Goal: Entertainment & Leisure: Consume media (video, audio)

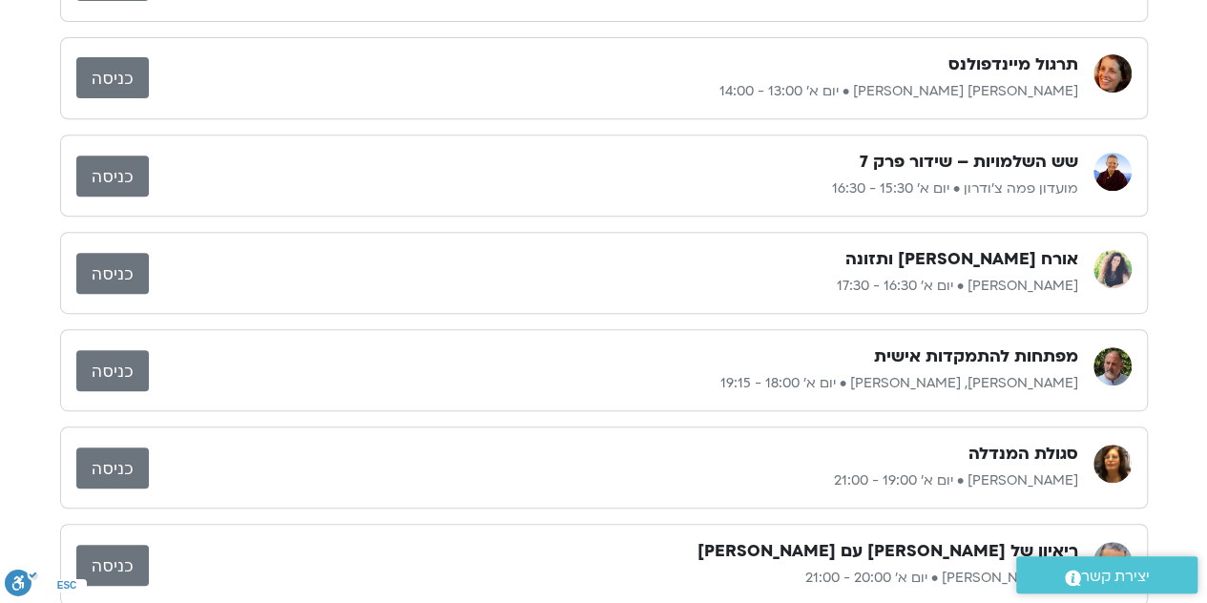
scroll to position [350, 0]
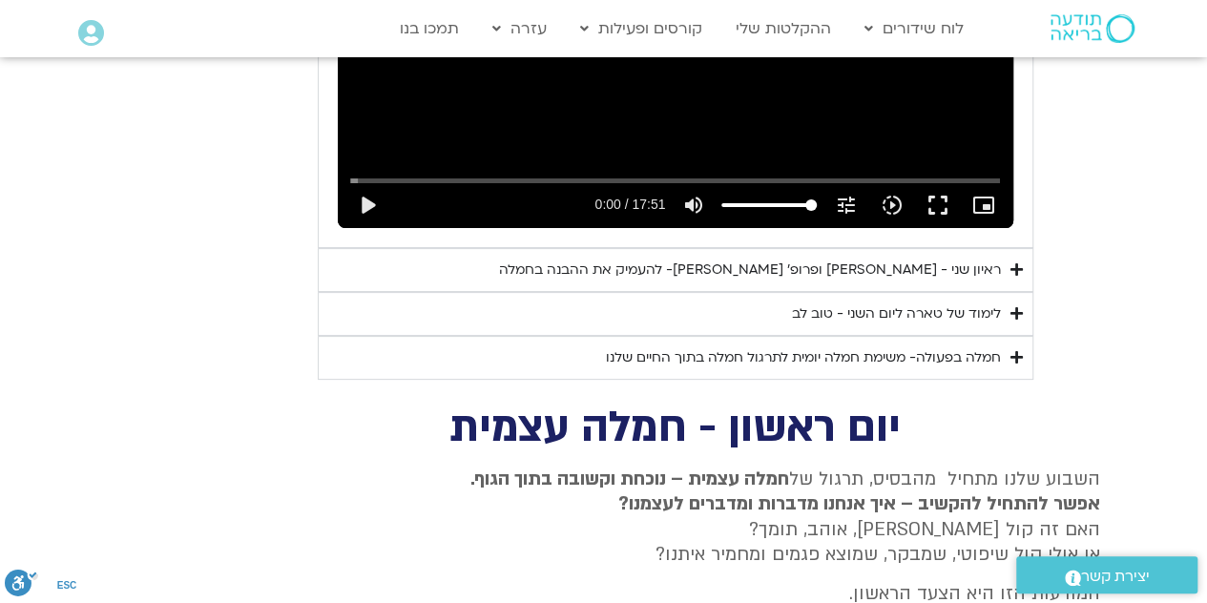
scroll to position [3700, 0]
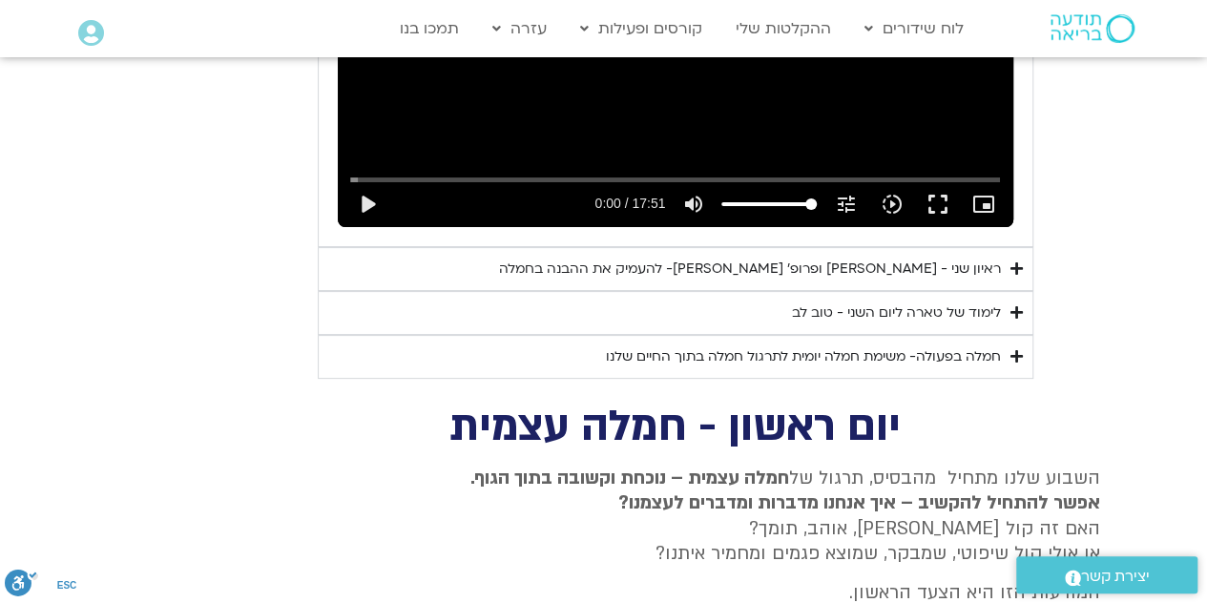
click at [886, 301] on div "לימוד של טארה ליום השני - טוב לב" at bounding box center [896, 312] width 209 height 23
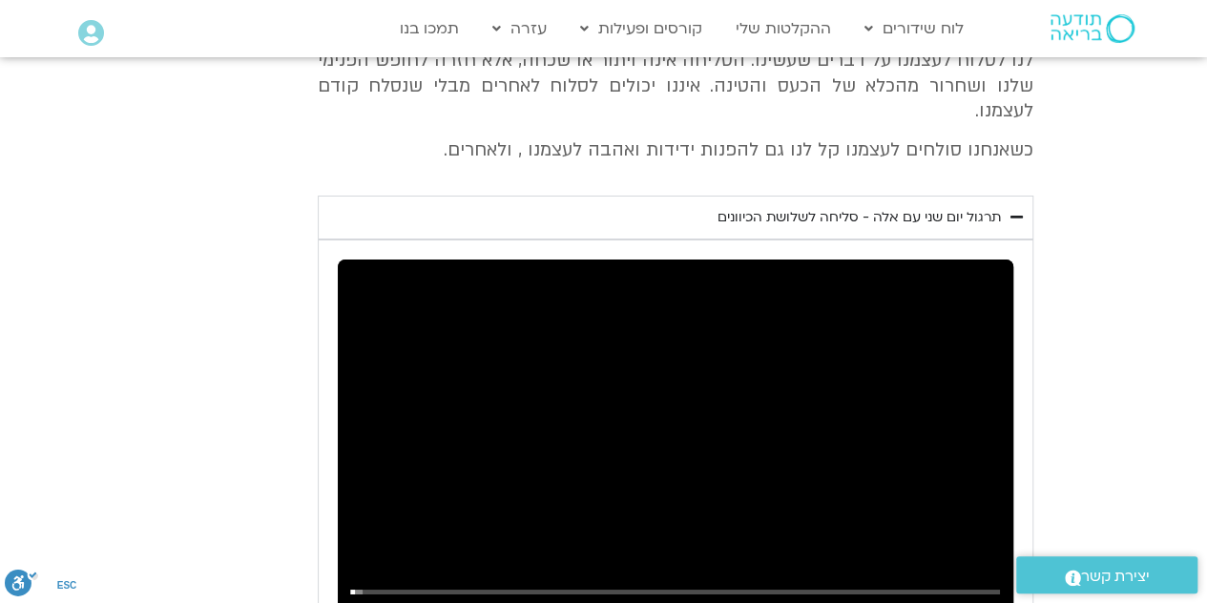
scroll to position [3294, 0]
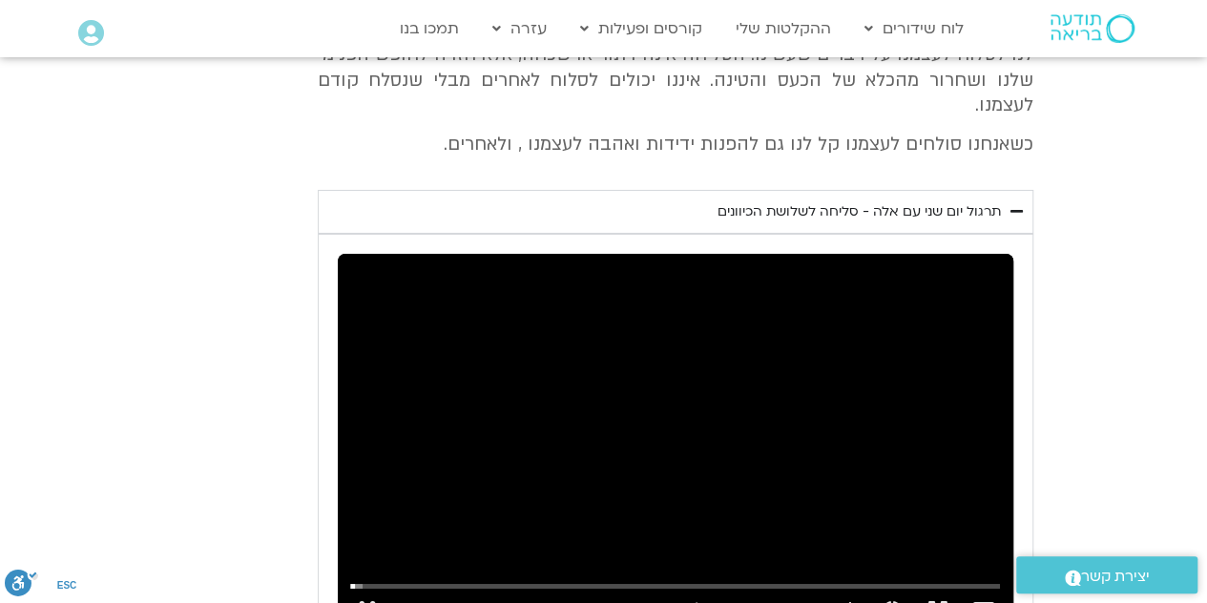
type input "8.28065"
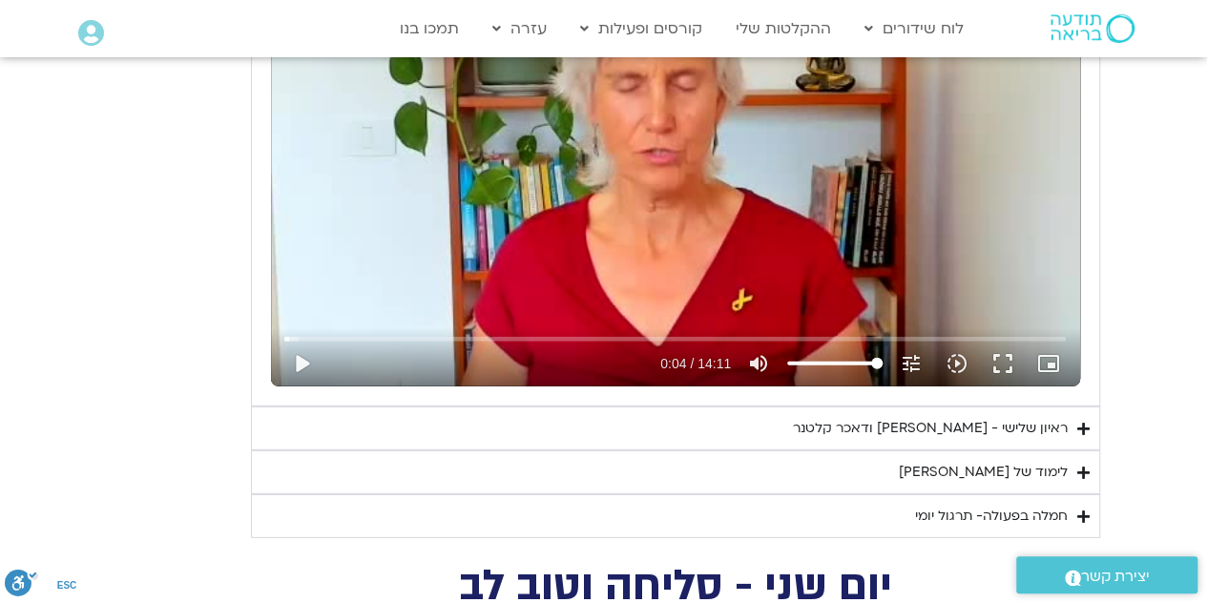
scroll to position [2633, 0]
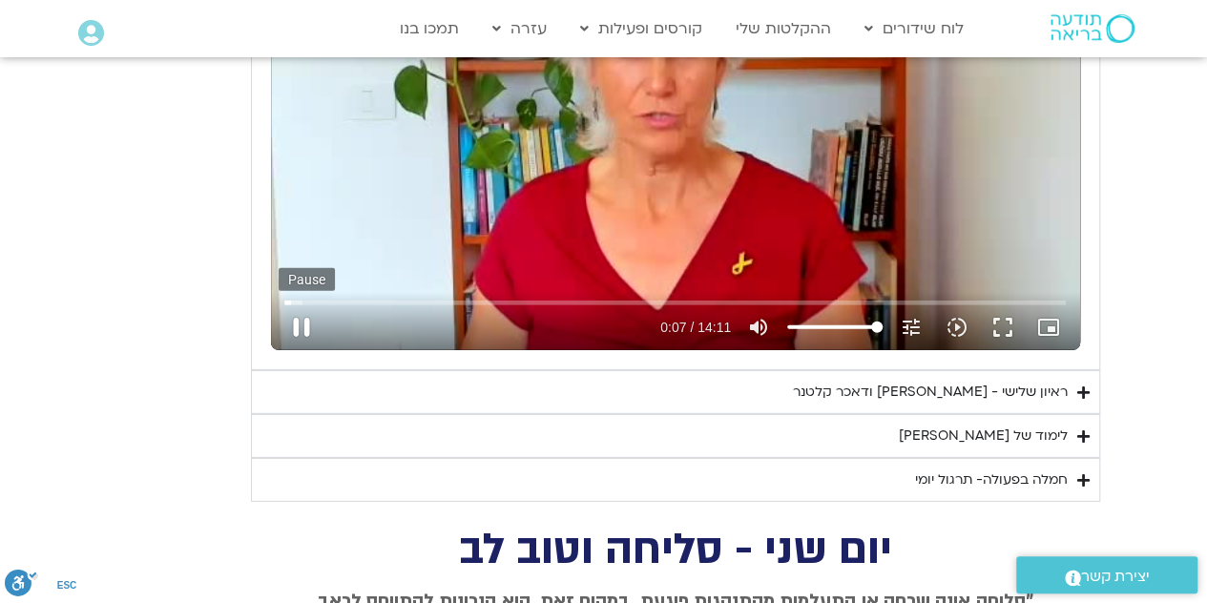
click at [291, 328] on button "pause" at bounding box center [302, 327] width 46 height 46
type input "7.49228"
click at [977, 427] on div "לימוד של טארה" at bounding box center [983, 435] width 169 height 23
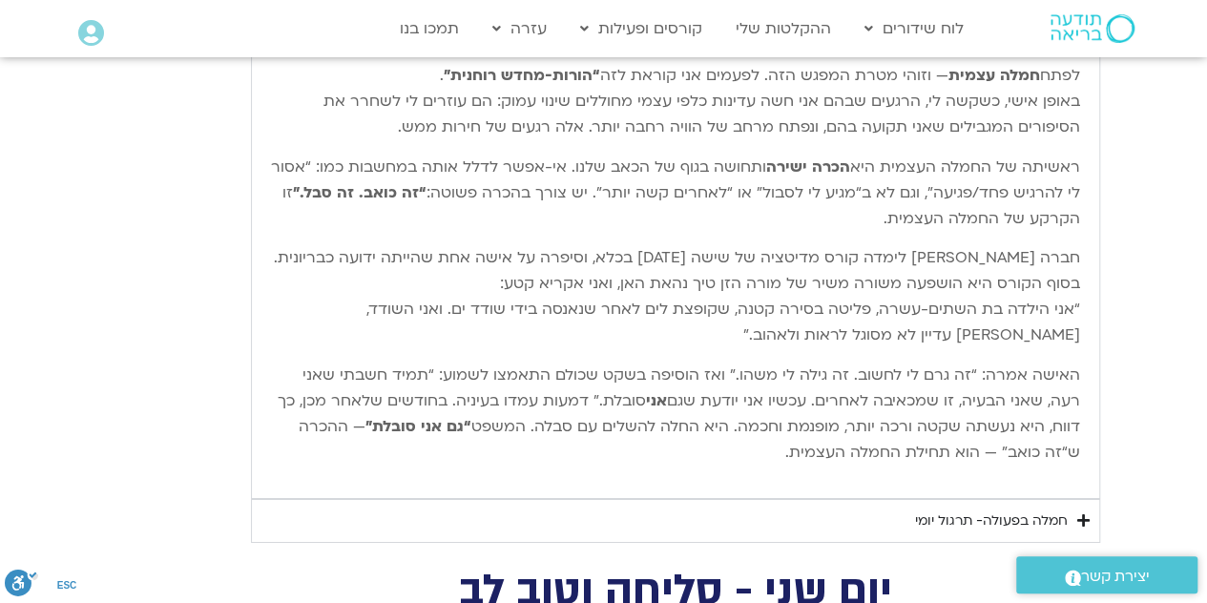
scroll to position [3153, 0]
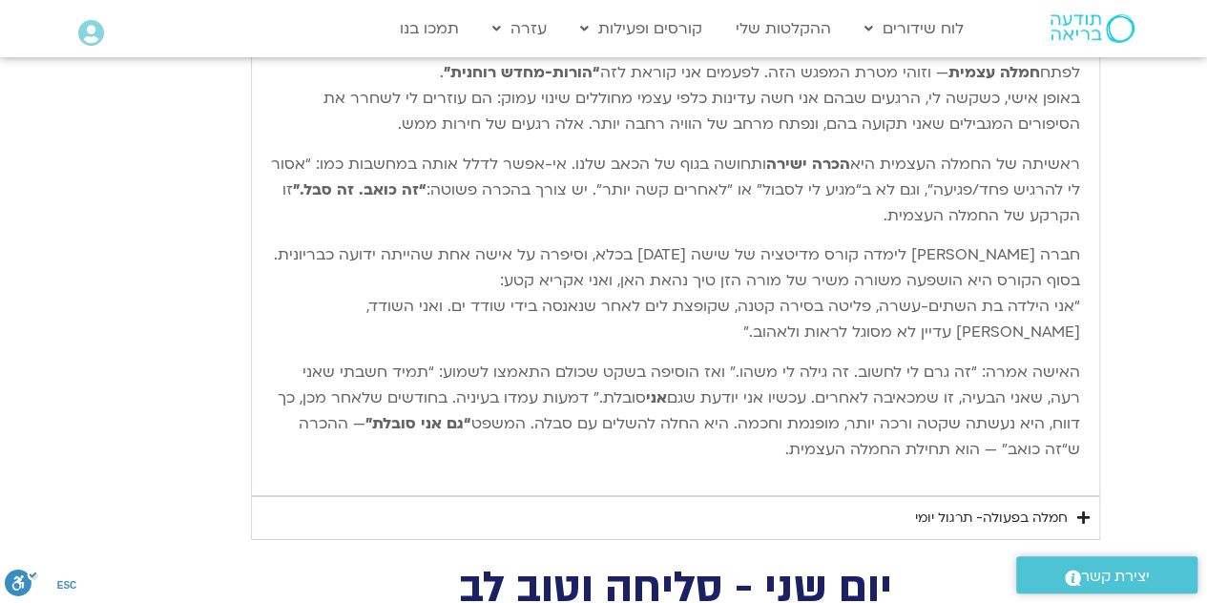
click at [979, 508] on div "חמלה בפעולה- תרגול יומי" at bounding box center [991, 517] width 153 height 23
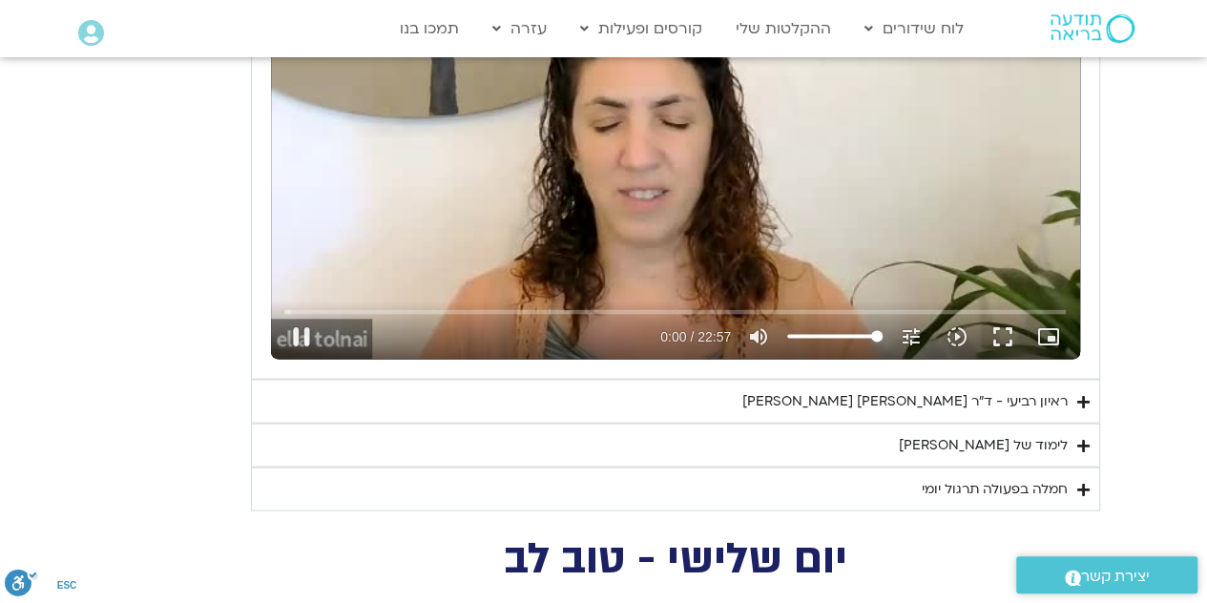
scroll to position [1799, 0]
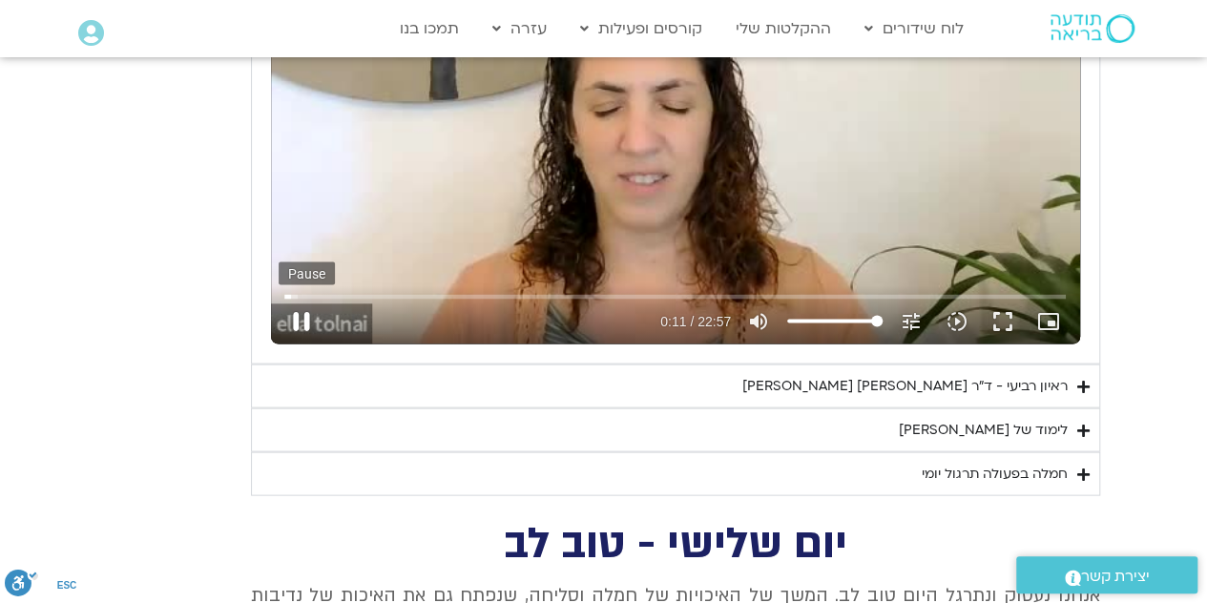
click at [296, 332] on button "pause" at bounding box center [302, 321] width 46 height 46
click at [967, 421] on summary "לימוד של טארה" at bounding box center [675, 429] width 849 height 44
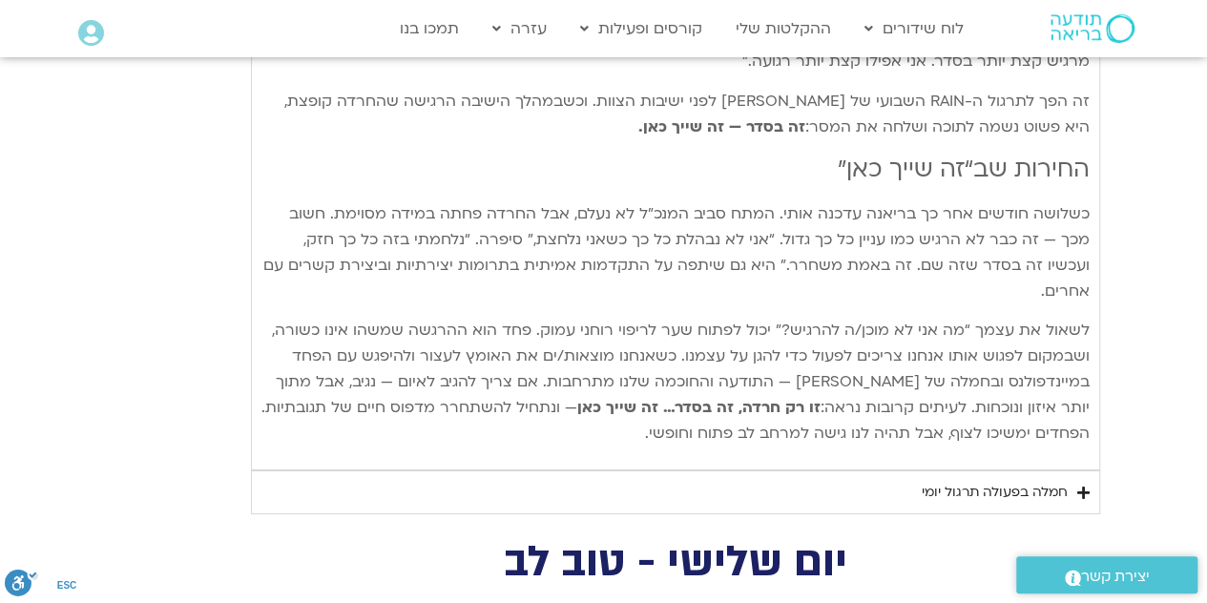
scroll to position [3235, 0]
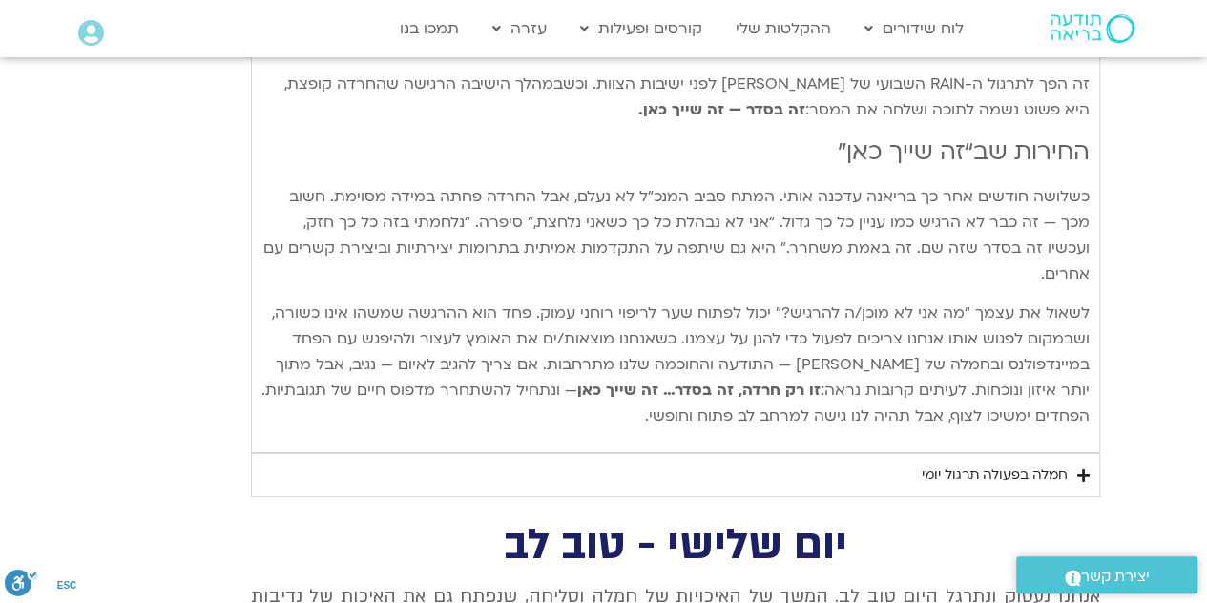
click at [1001, 464] on div "חמלה בפעולה תרגול יומי" at bounding box center [994, 475] width 146 height 23
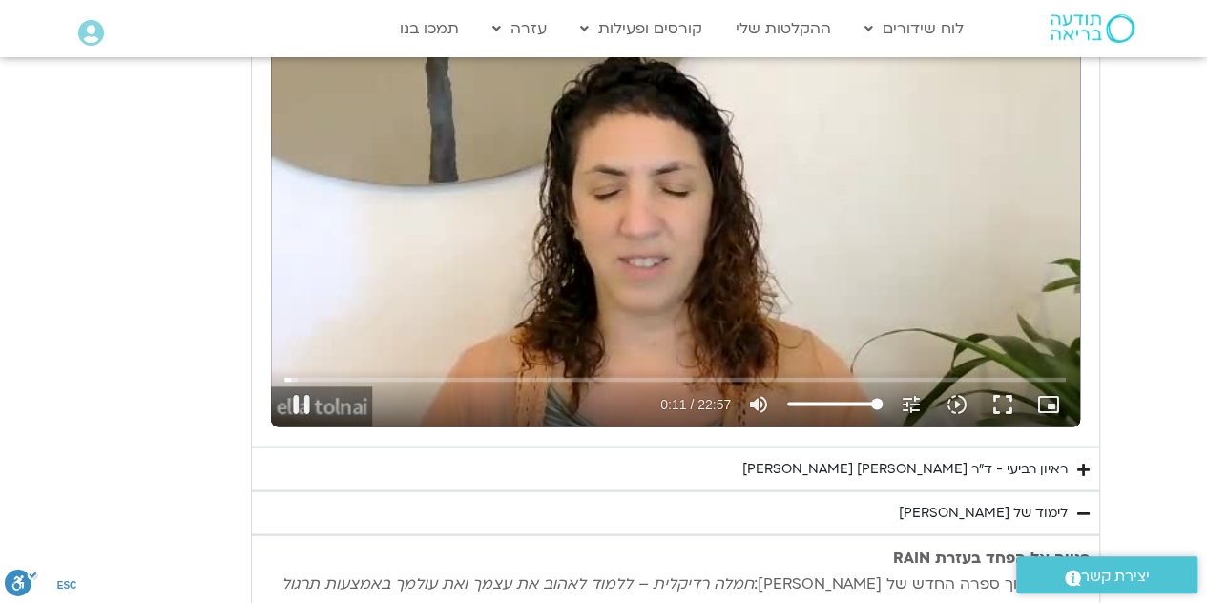
scroll to position [1742, 0]
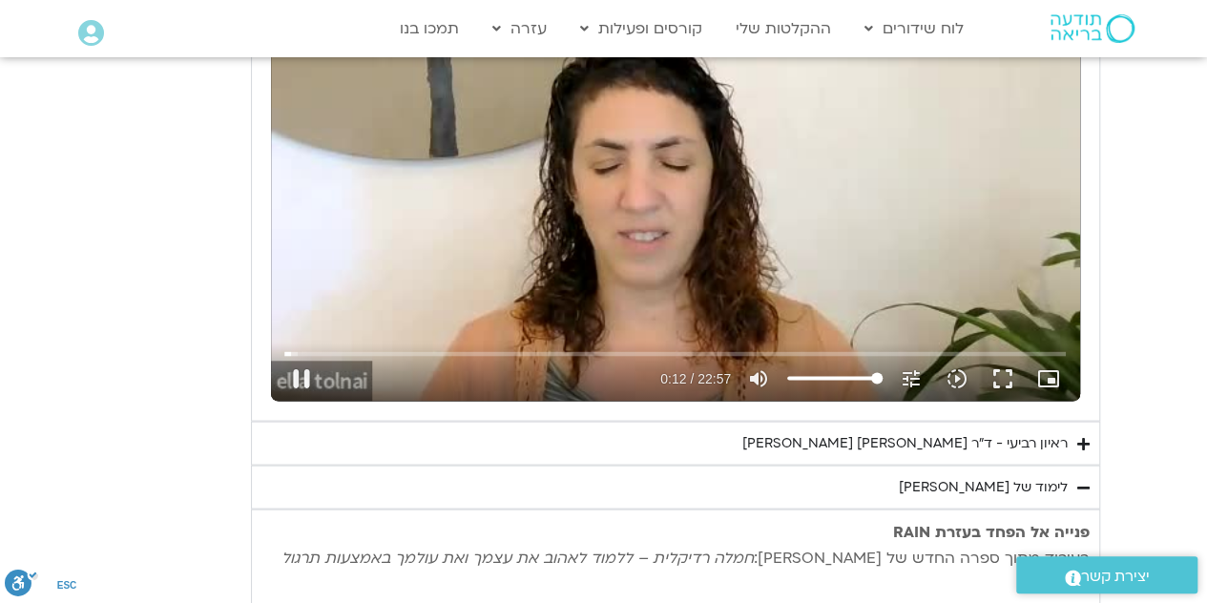
click at [895, 435] on div "ראיון רביעי - ד"ר אסף סטי אל-בר ודניאלה ספקטור" at bounding box center [904, 442] width 325 height 23
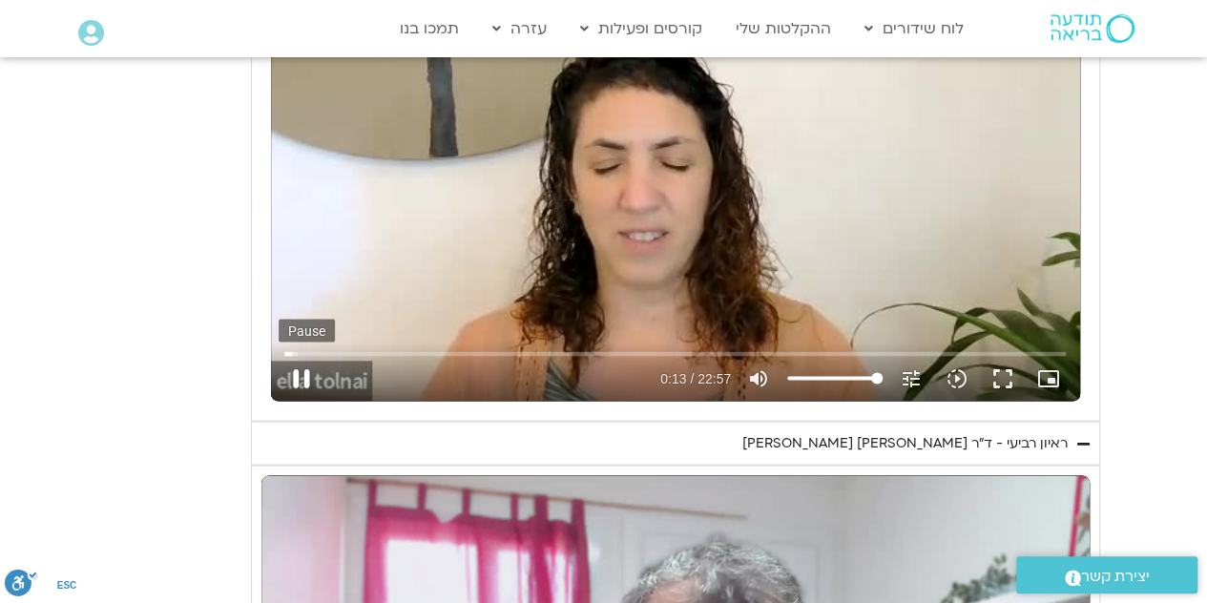
click at [282, 358] on button "pause" at bounding box center [302, 378] width 46 height 46
type input "14.12953"
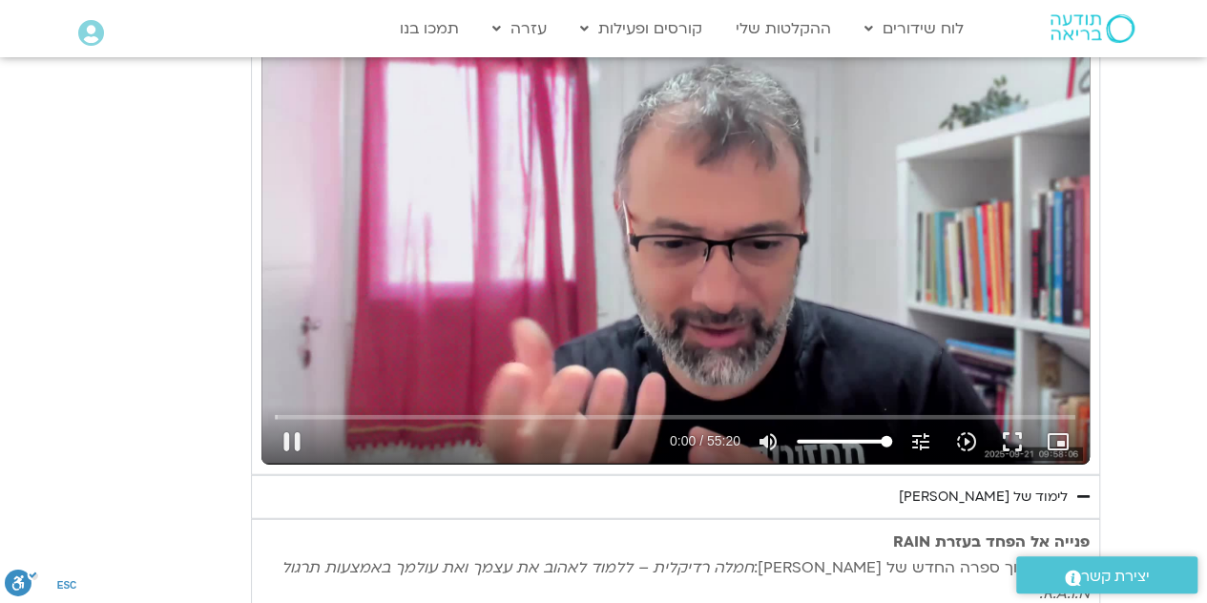
scroll to position [2226, 0]
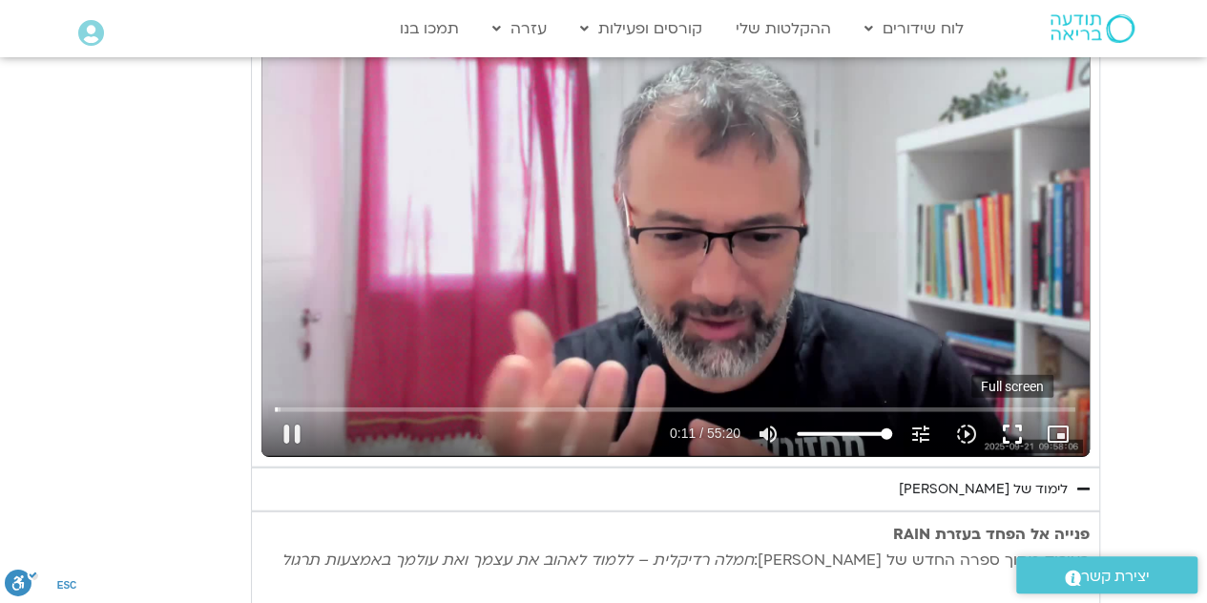
click at [996, 434] on button "fullscreen" at bounding box center [1012, 434] width 46 height 46
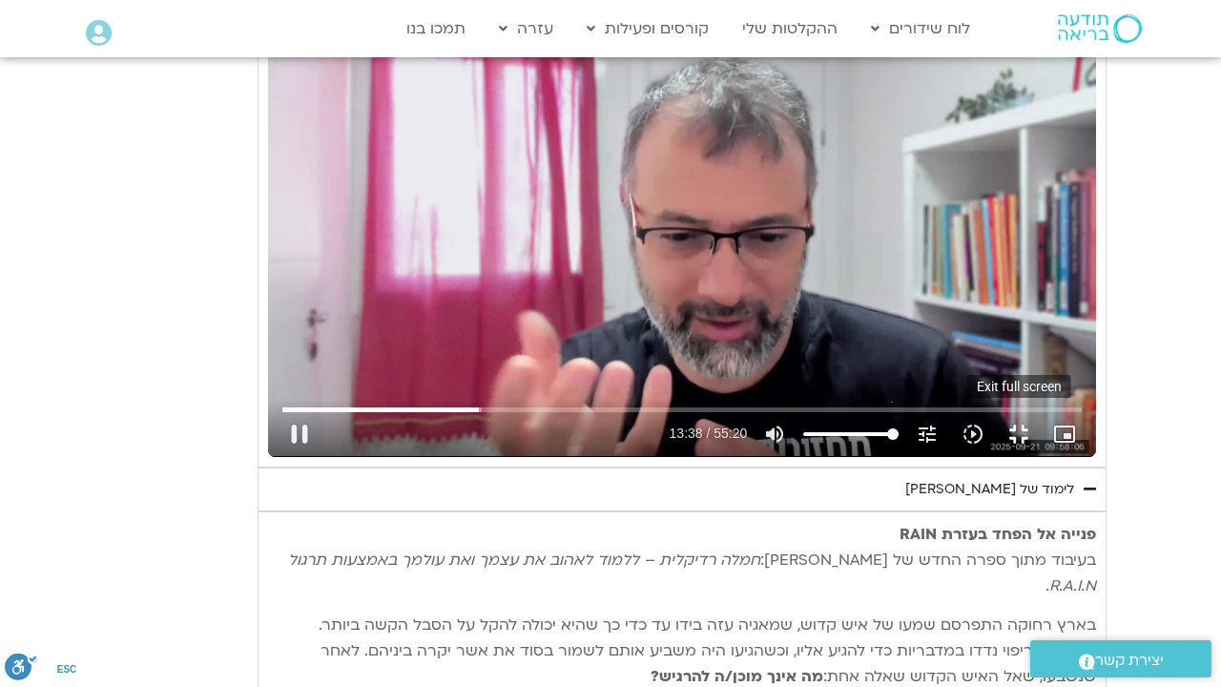
type input "818.293275"
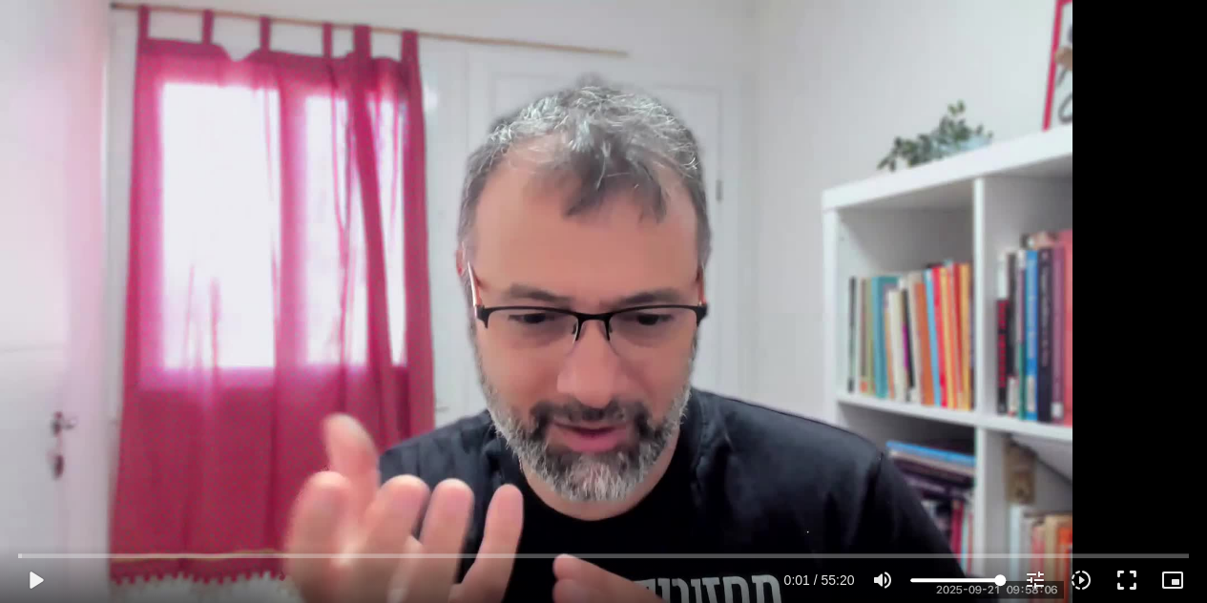
scroll to position [2345, 0]
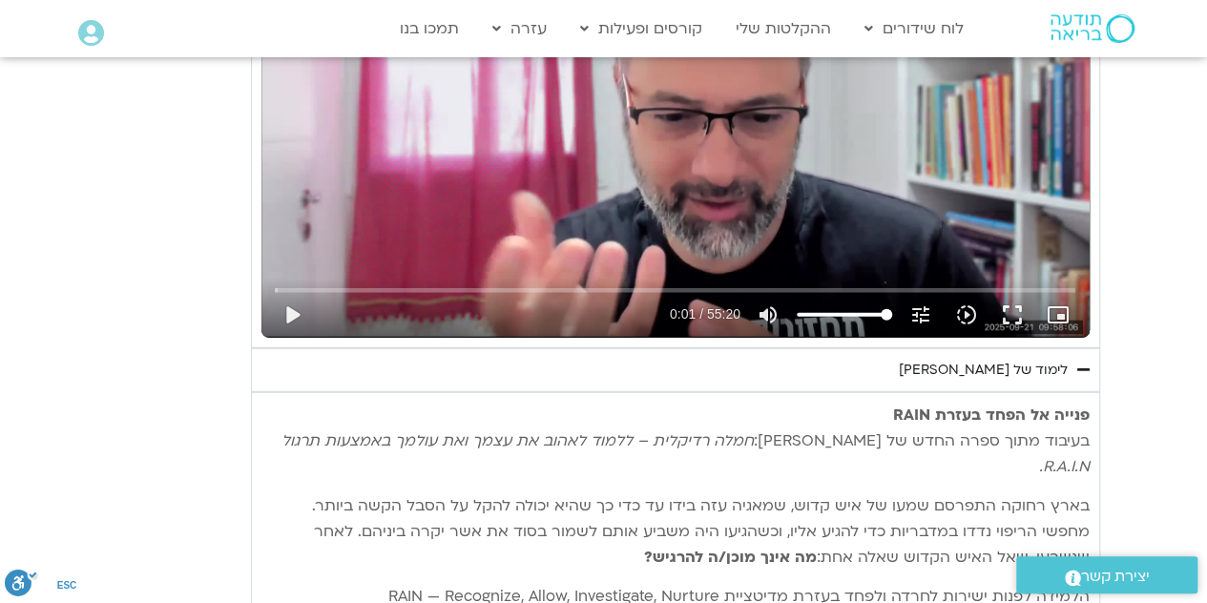
click at [1000, 359] on div "לימוד של טארה" at bounding box center [983, 370] width 169 height 23
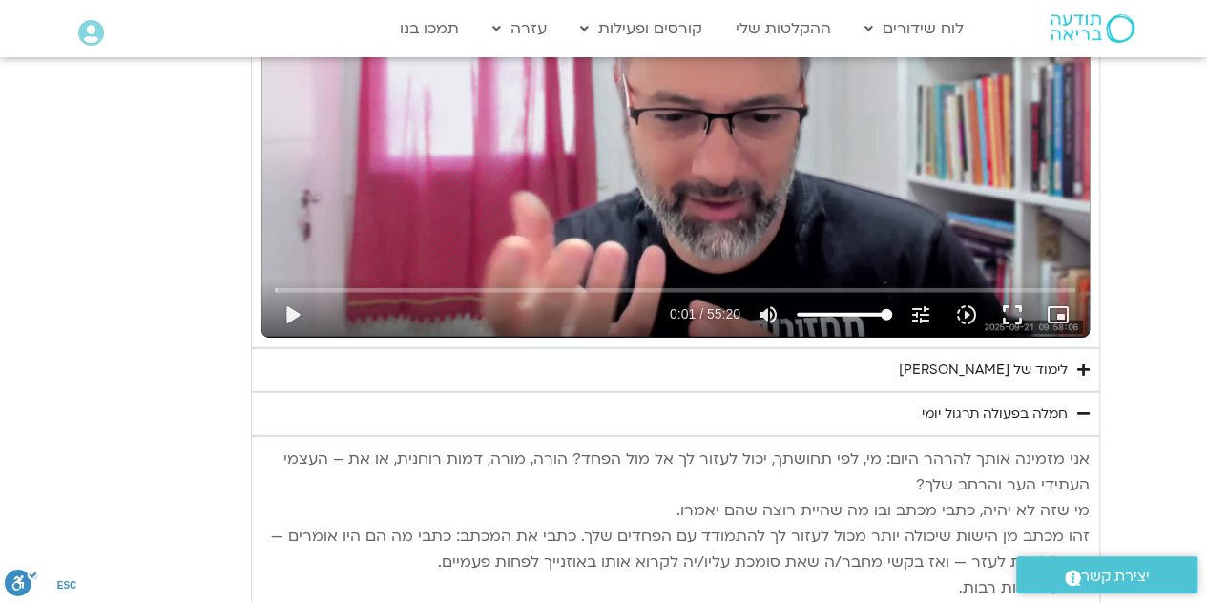
click at [977, 359] on div "לימוד של טארה" at bounding box center [983, 370] width 169 height 23
click at [977, 364] on div "לימוד של טארה" at bounding box center [983, 370] width 169 height 23
click at [975, 362] on div "לימוד של טארה" at bounding box center [983, 370] width 169 height 23
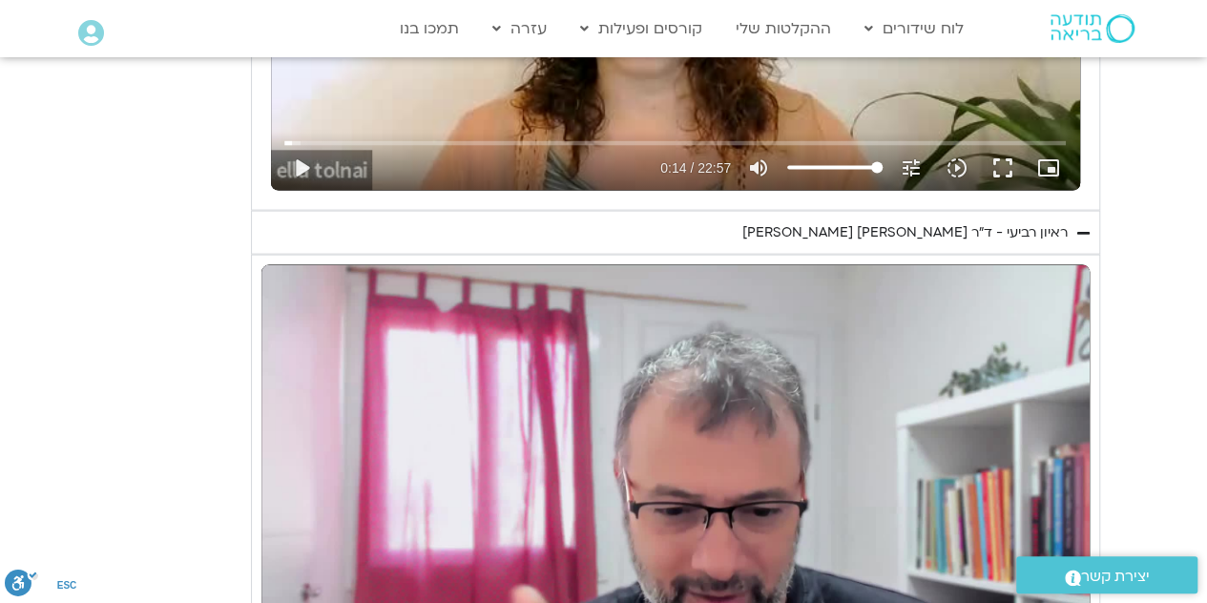
scroll to position [1951, 0]
type input "1.659842"
type input "1271"
type input "1.813429"
type input "1270"
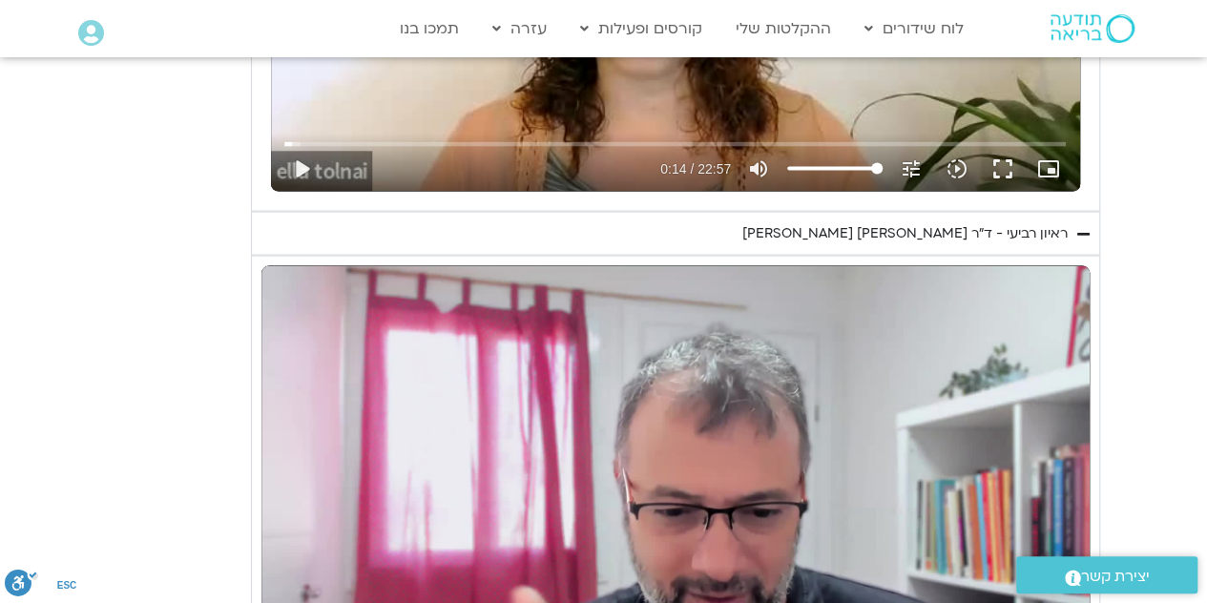
type input "1.94851"
type input "1298"
type input "2.080706"
type input "1297"
type input "2.727918"
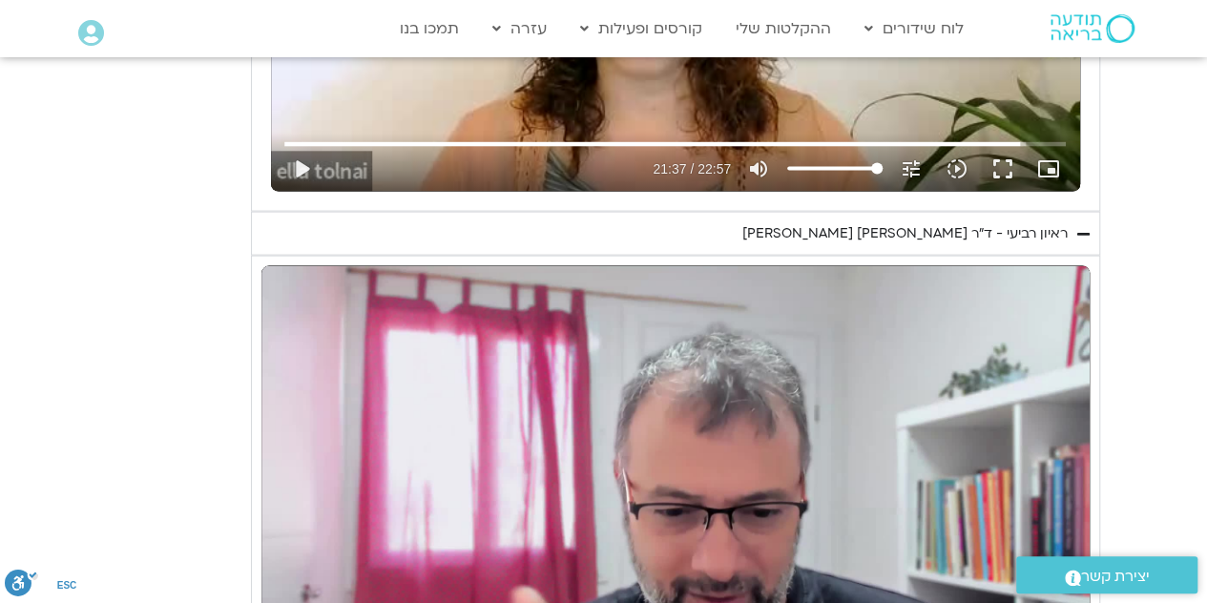
type input "997.062690293791"
type input "2.859293"
type input "1006"
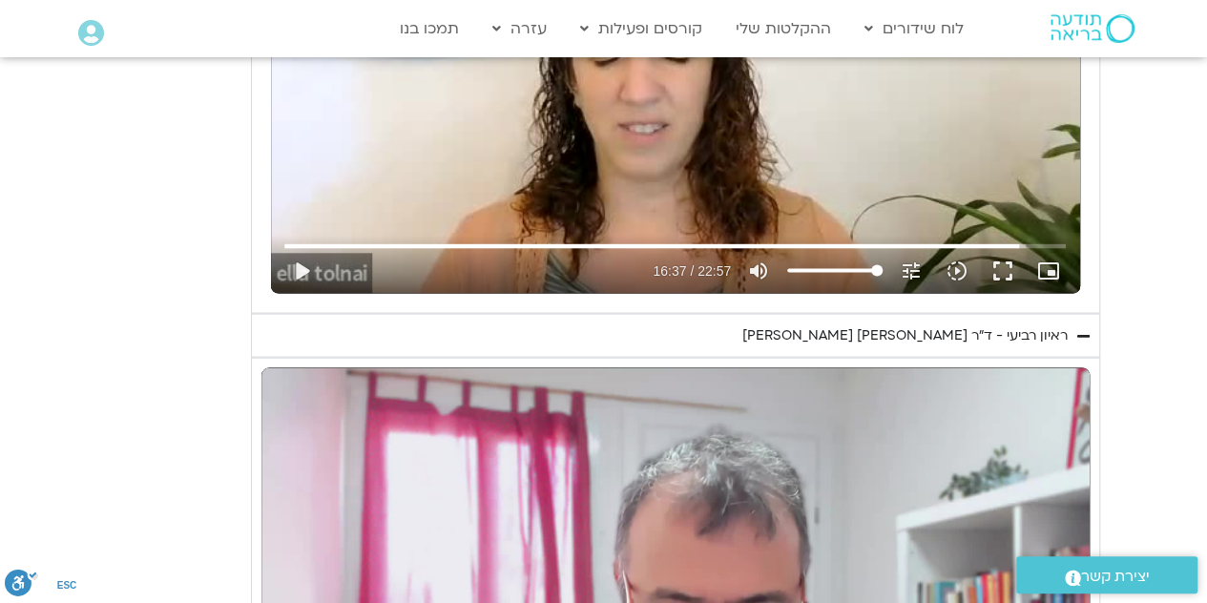
type input "2.997425"
type input "1021"
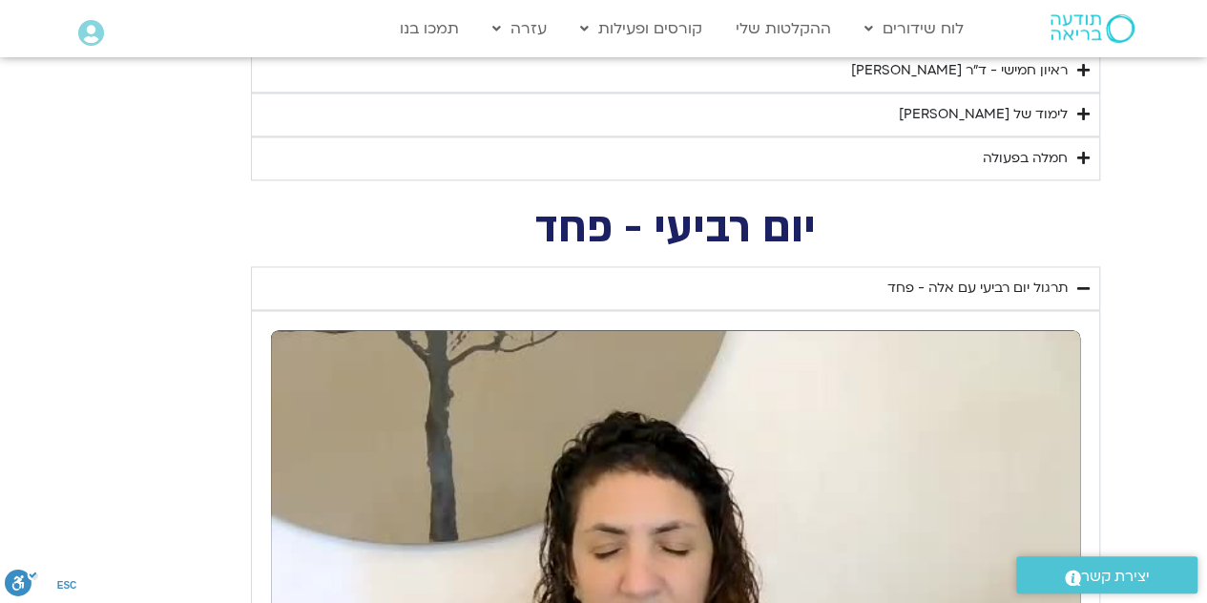
type input "3.812204"
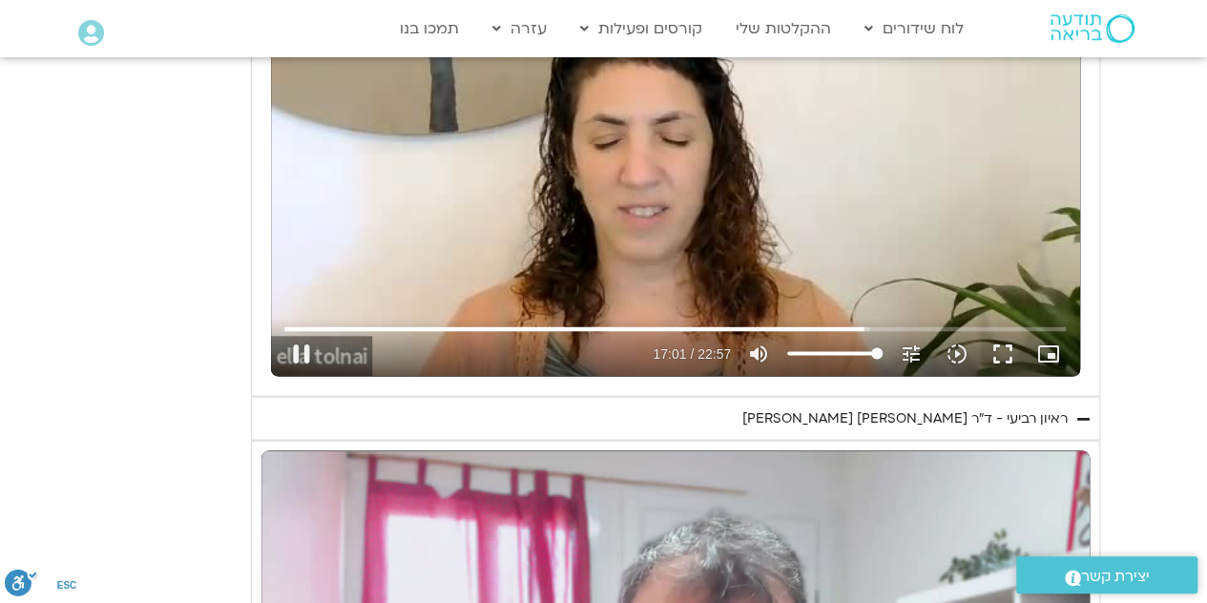
type input "1021.313575"
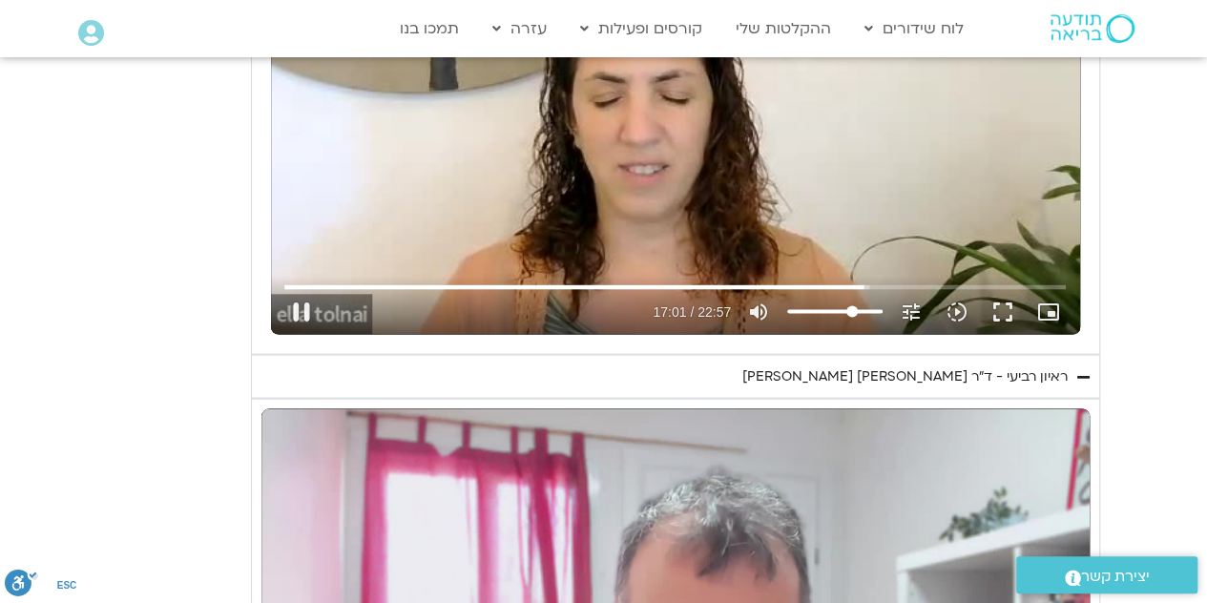
type input "68"
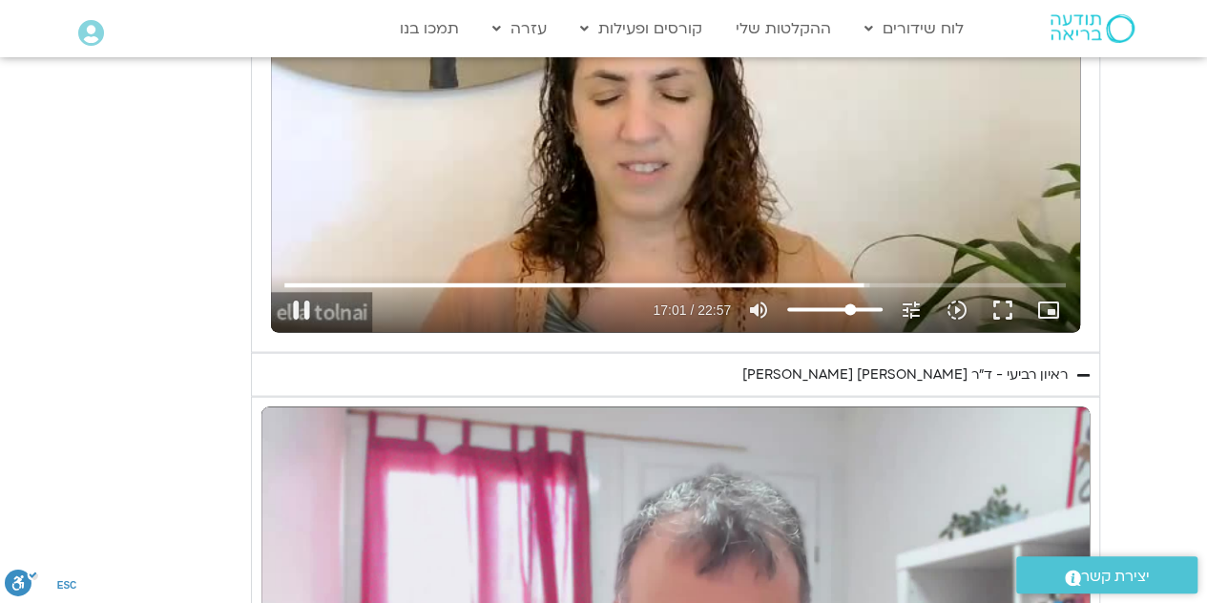
type input "1021.459796"
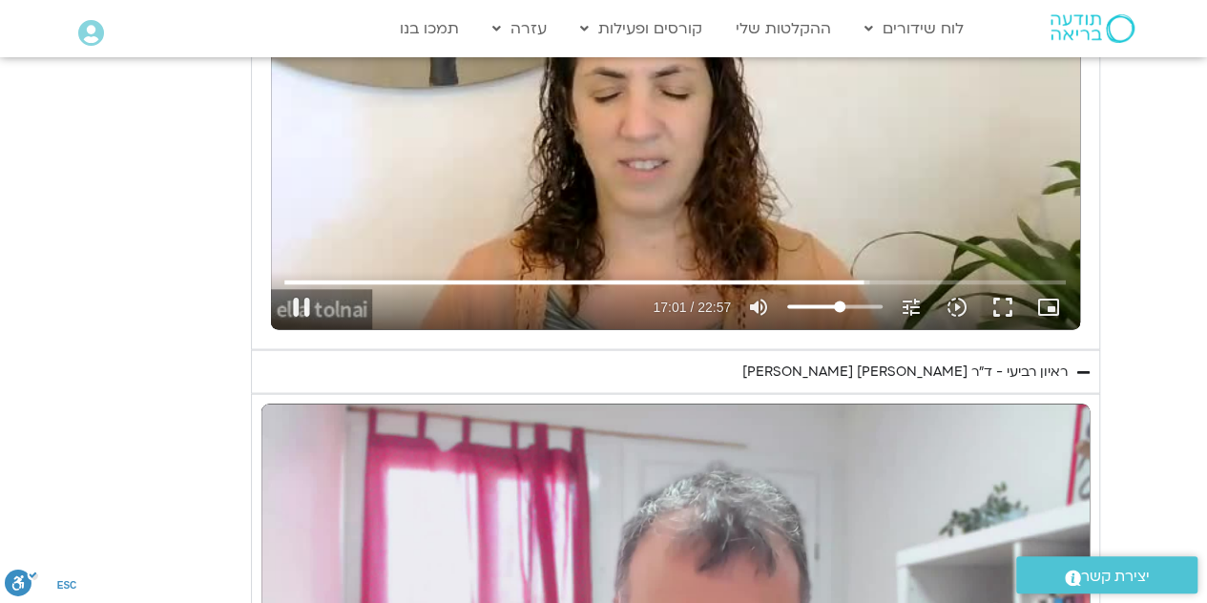
type input "55"
type input "1021.591254"
type input "58"
type input "1021.718593"
type input "63"
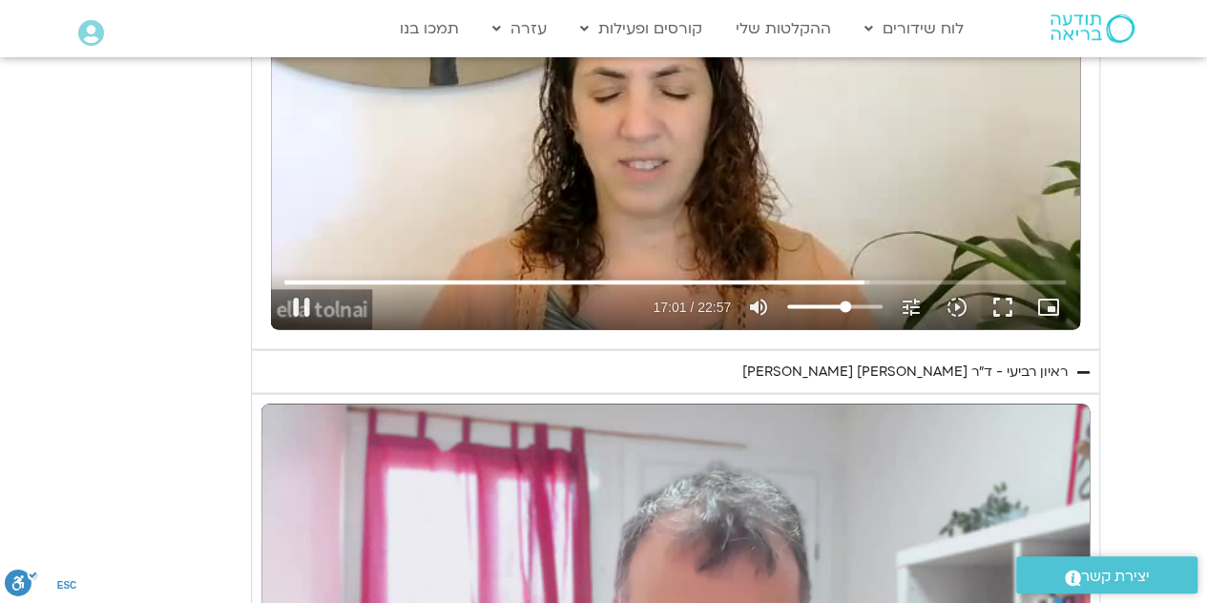
type input "1021.851939"
type input "62"
type input "1021.983603"
type input "52"
type input "1022.113895"
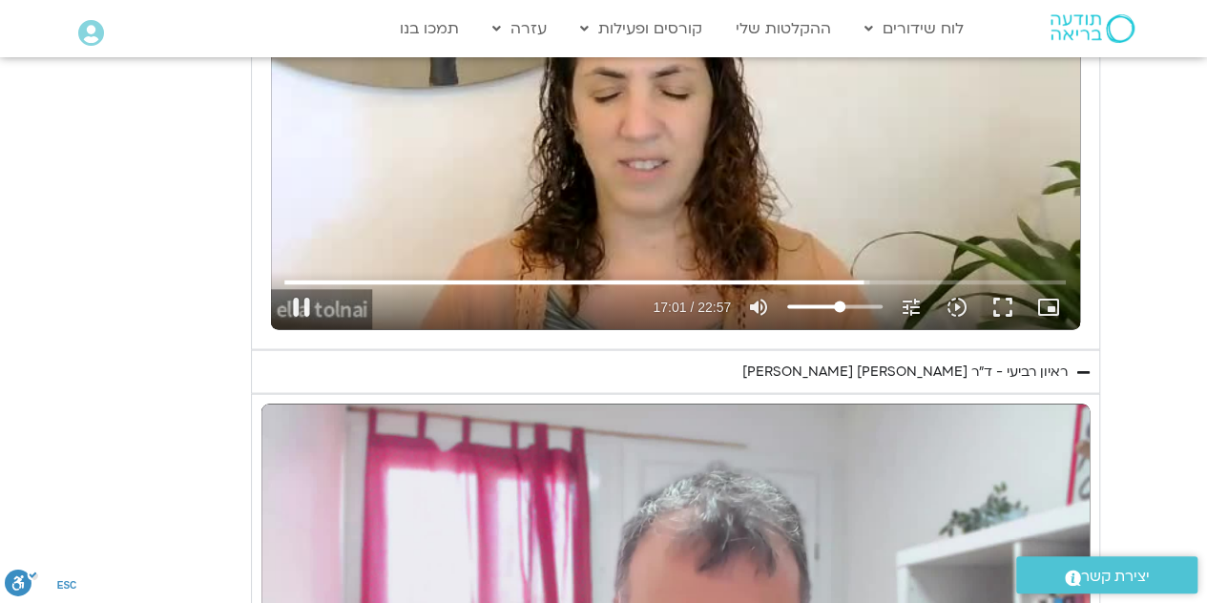
type input "56"
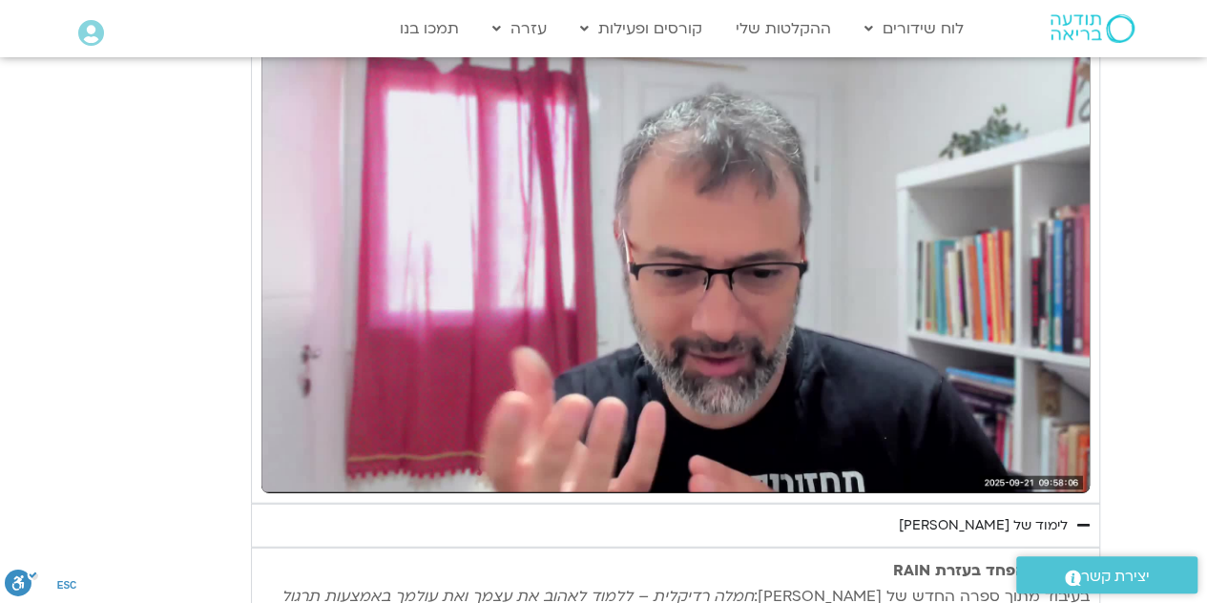
type input "1023.058369"
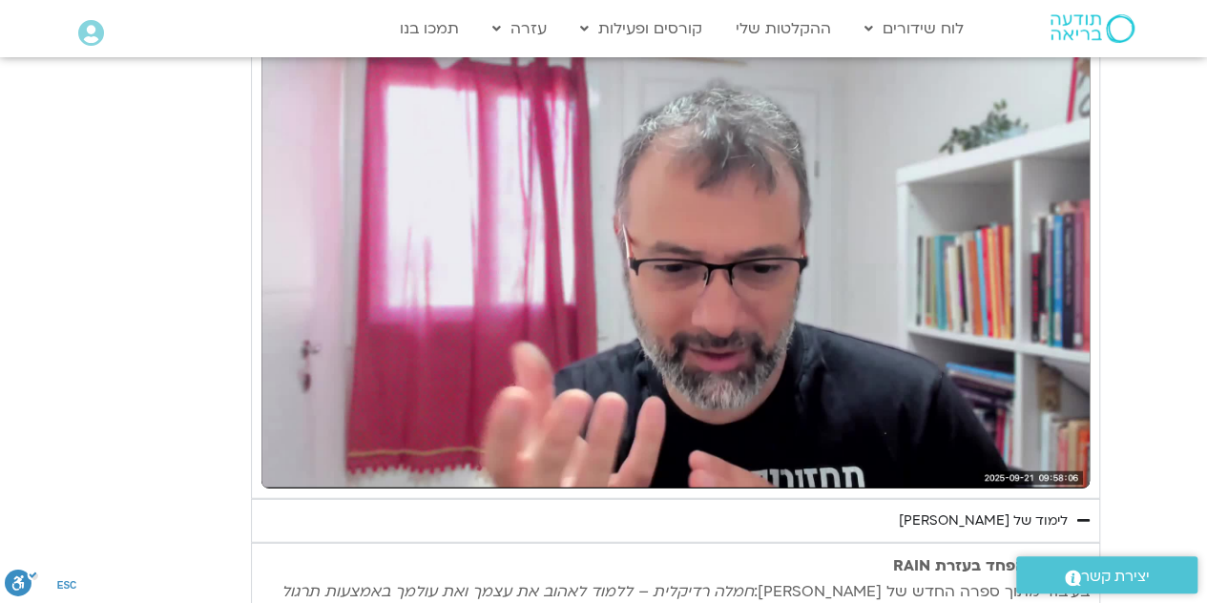
type input "6.795372"
type input "1023.192719"
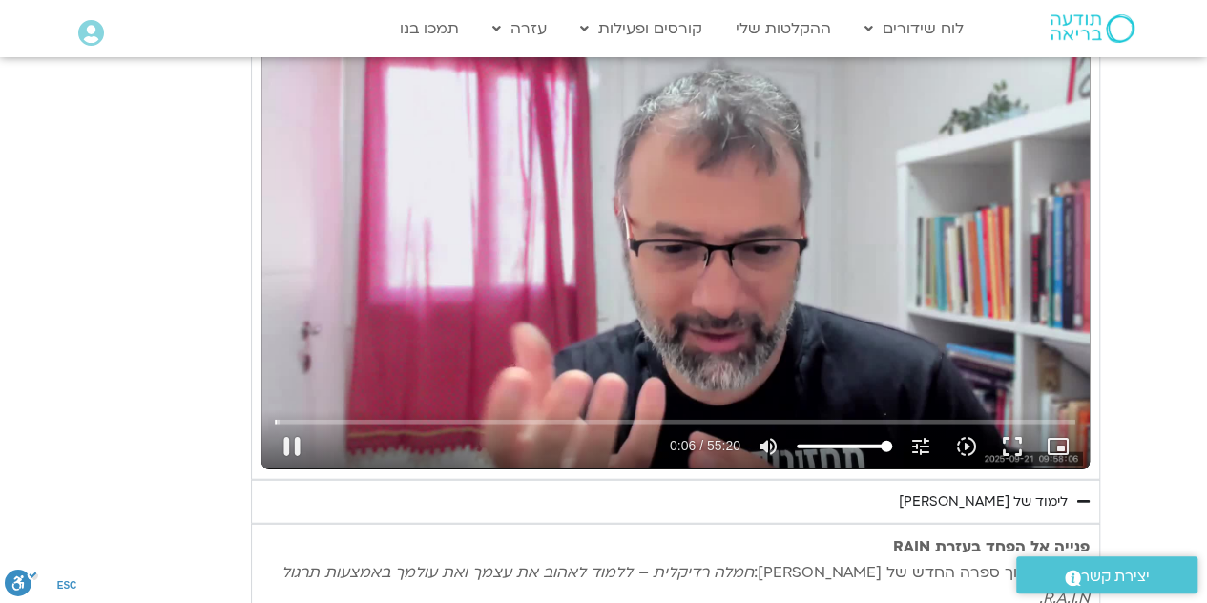
type input "6.980485"
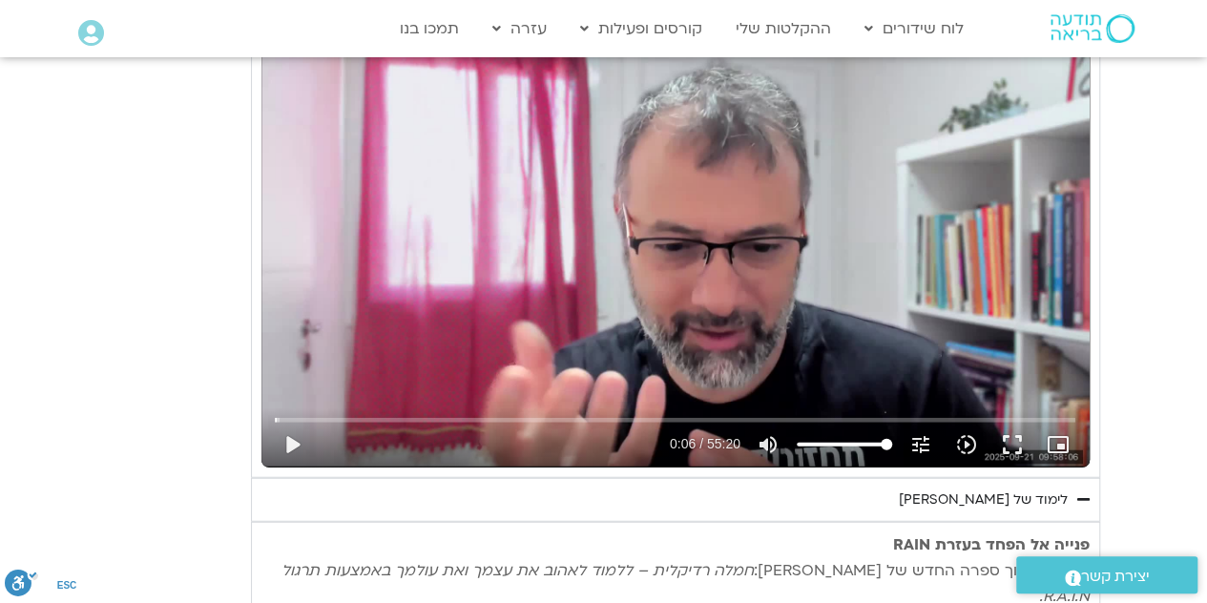
type input "1023.867327"
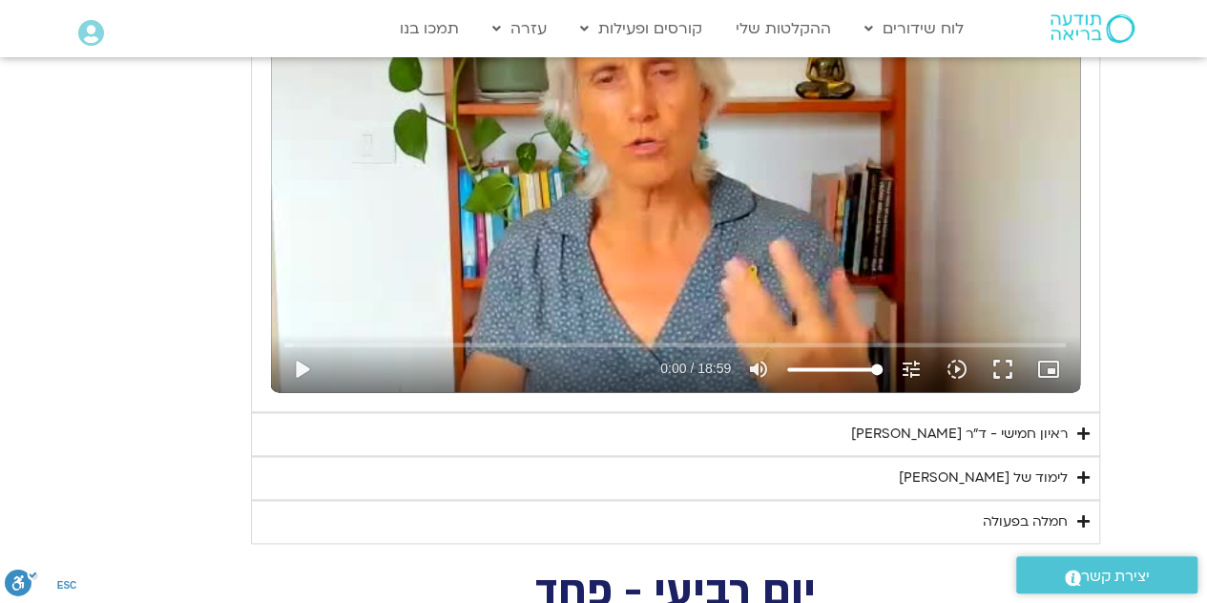
type input "7.698599"
type input "784.097977249865"
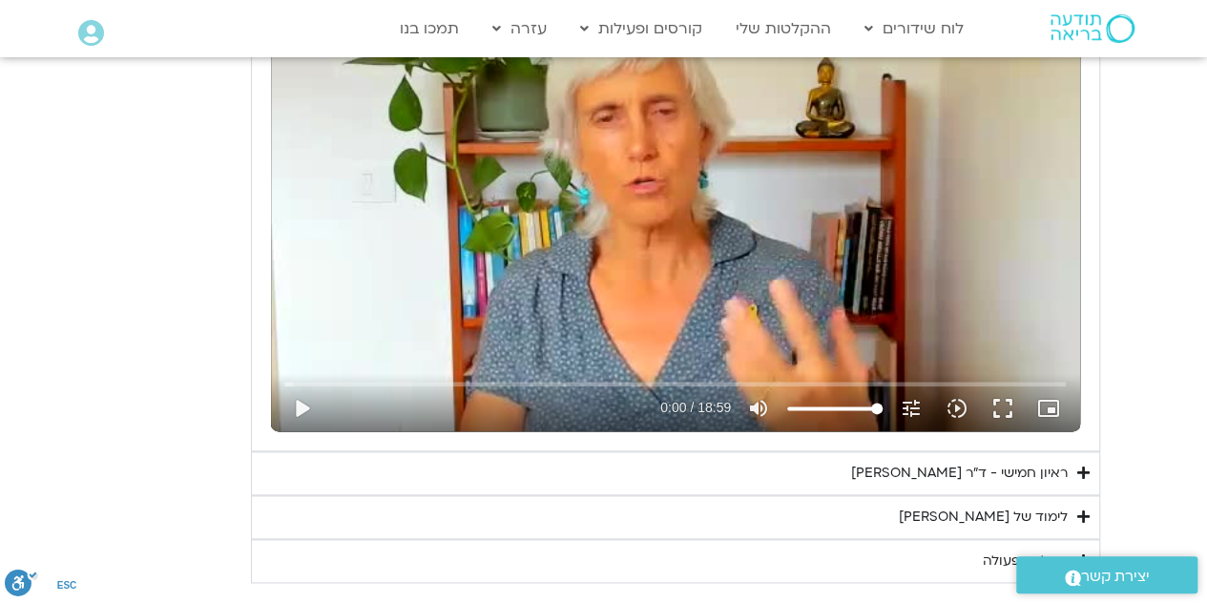
type input "7.826079"
type input "765"
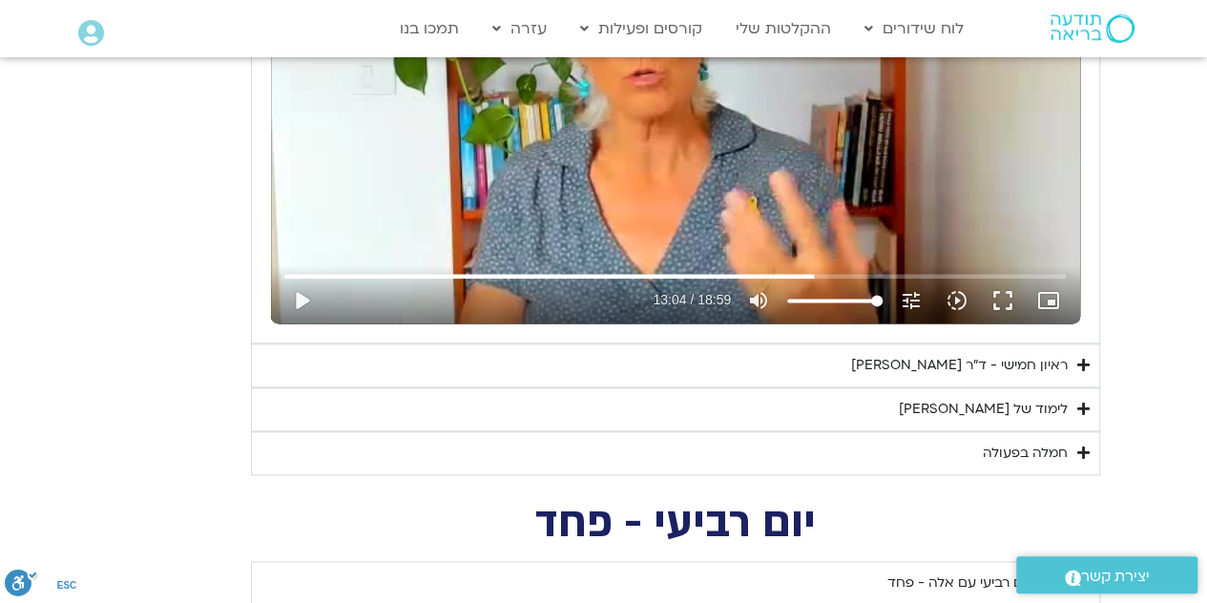
type input "8.092321"
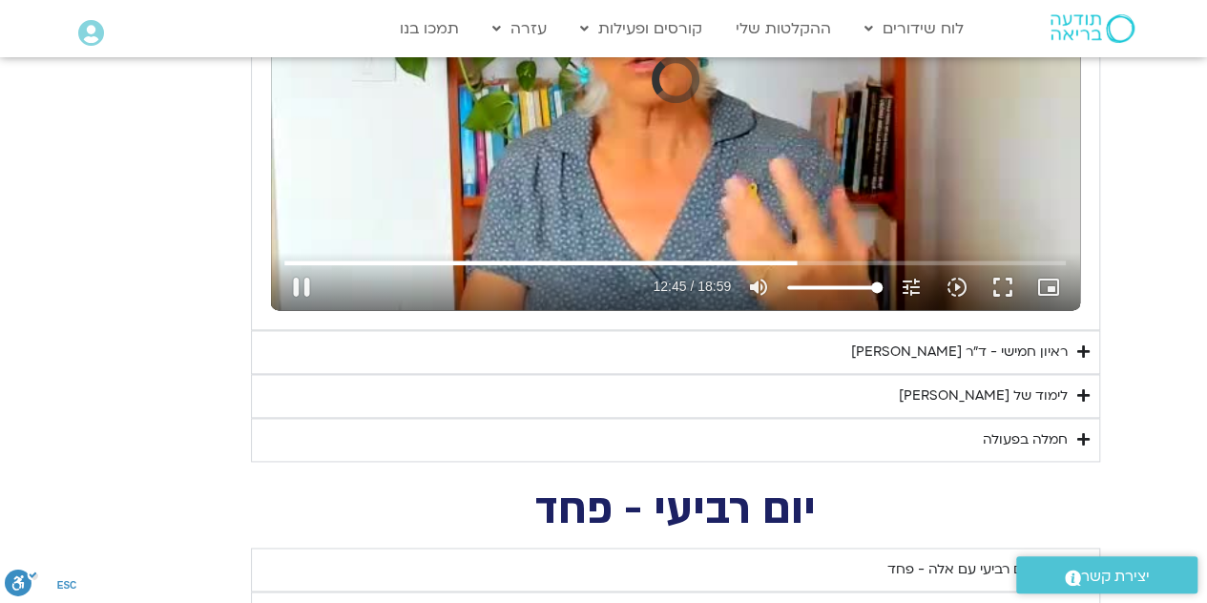
type input "758"
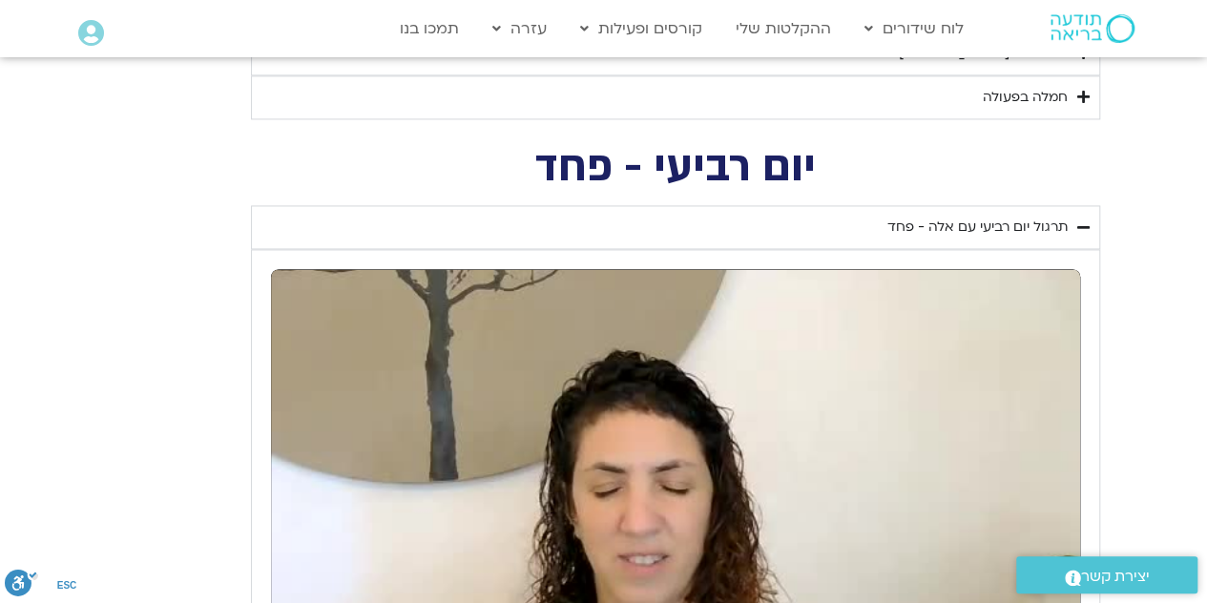
type input "9.2909"
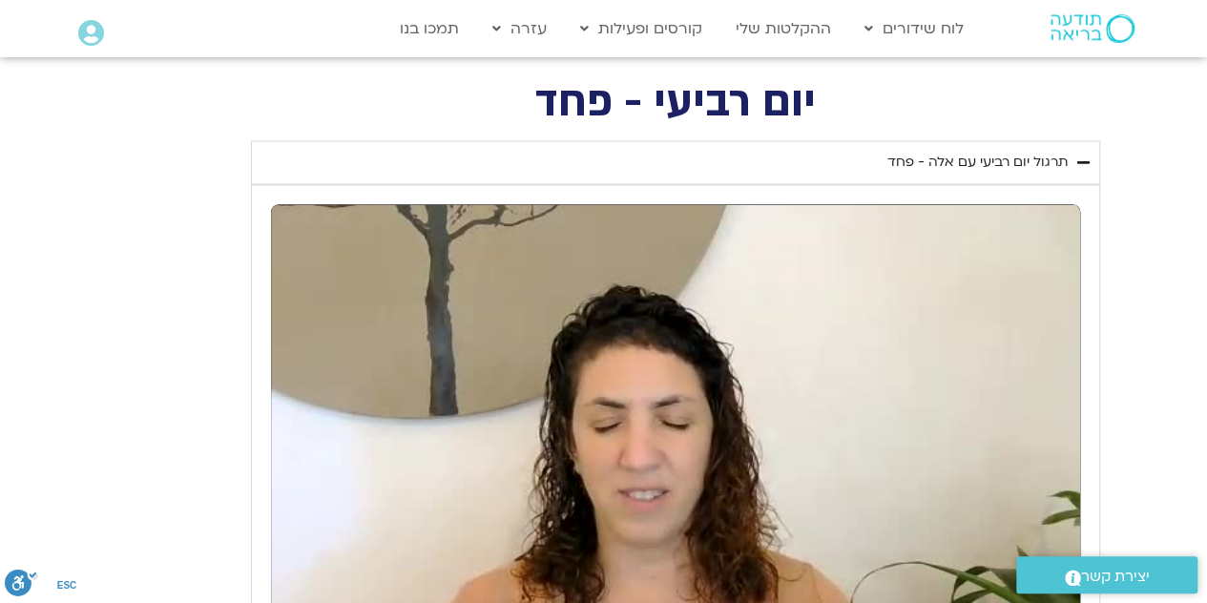
type input "1026.83221"
type input "9.429855"
type input "1026.894252"
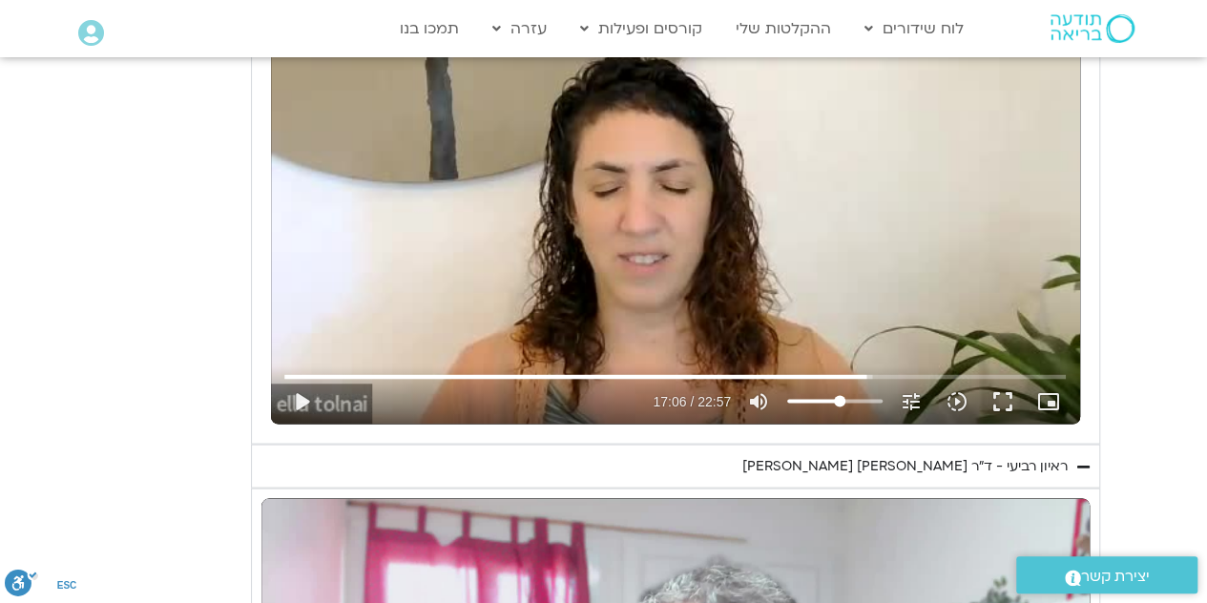
scroll to position [1725, 0]
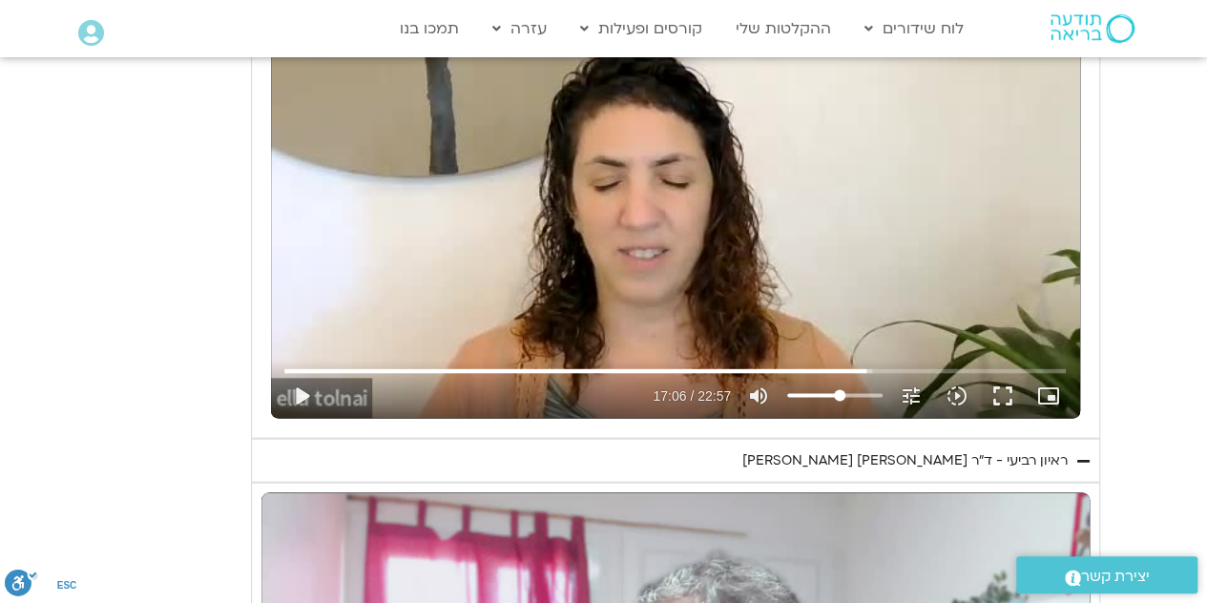
type input "9.979674"
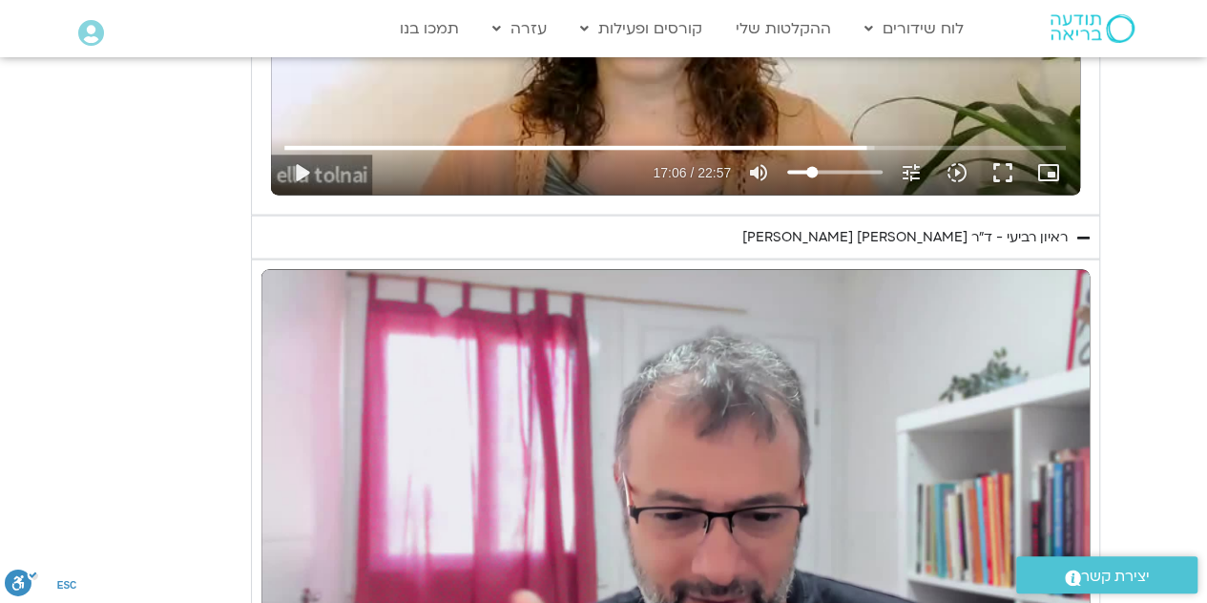
type input "36"
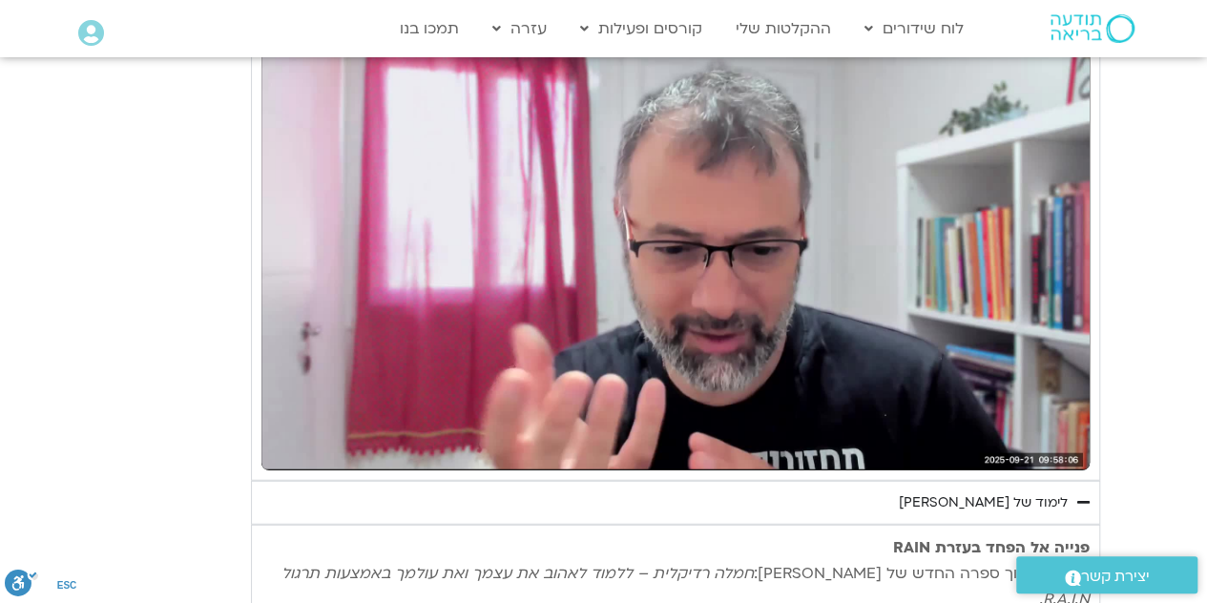
scroll to position [2217, 0]
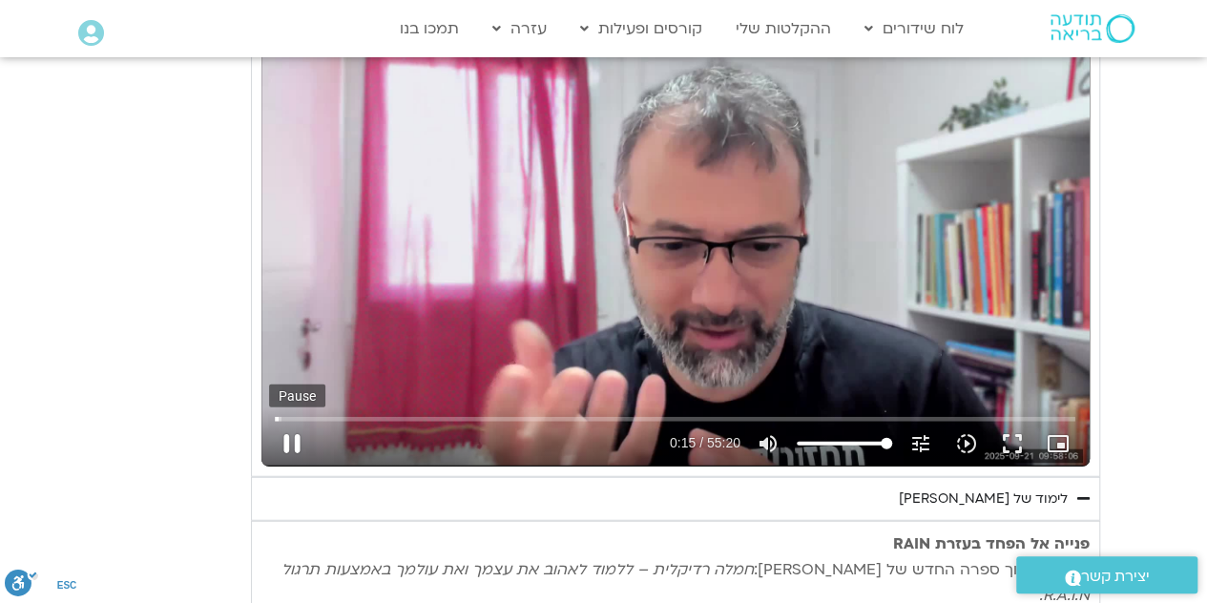
click at [294, 435] on button "pause" at bounding box center [292, 444] width 46 height 46
type input "15.487857"
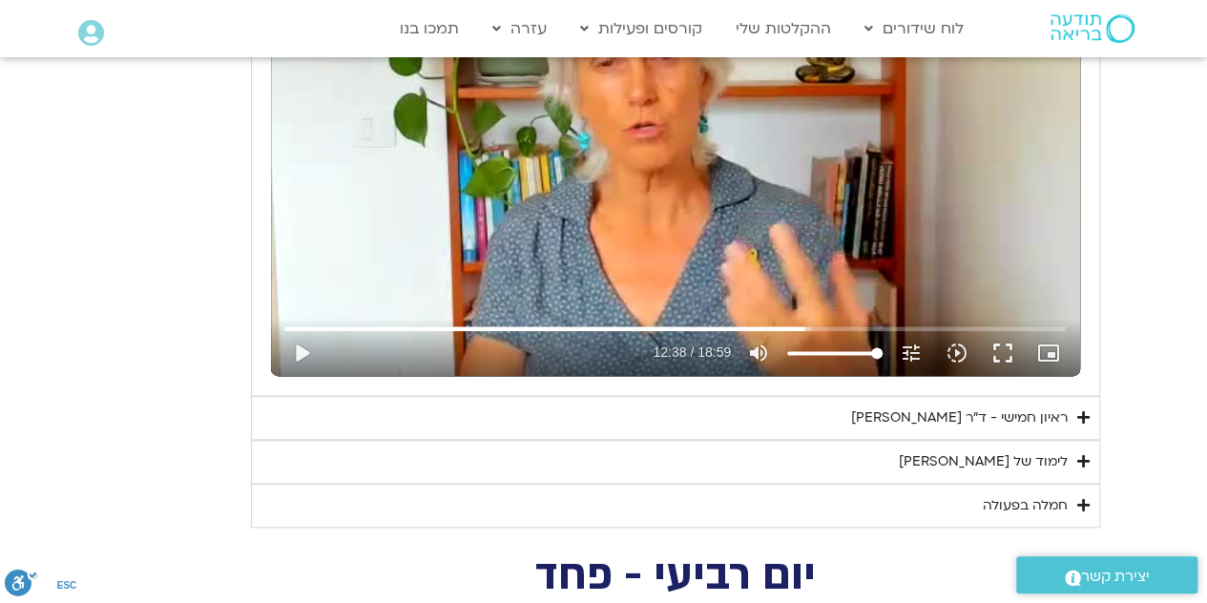
scroll to position [1026, 0]
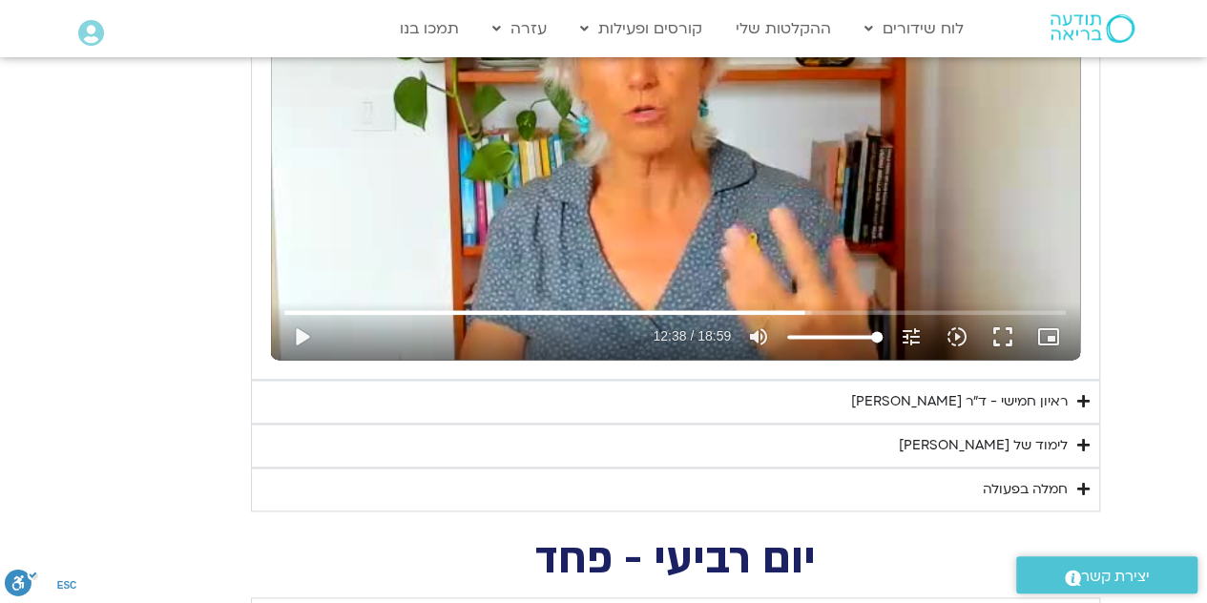
click at [942, 399] on div "ראיון חמישי - ד"ר אסף סטי אל-בר ודנה ברגר" at bounding box center [959, 401] width 217 height 23
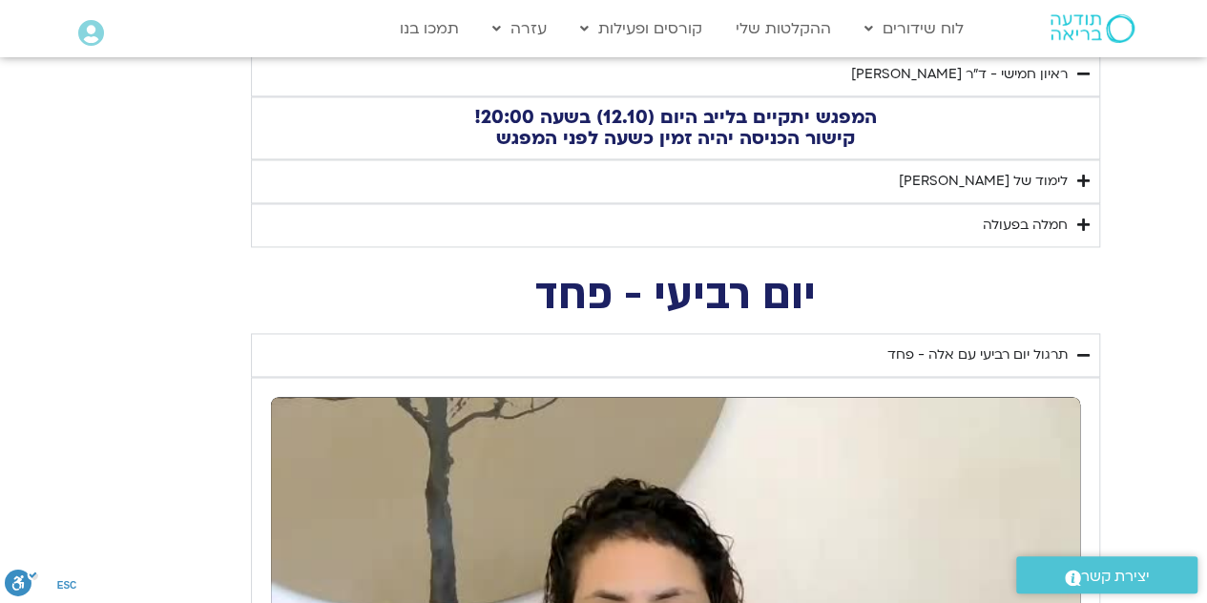
scroll to position [1352, 0]
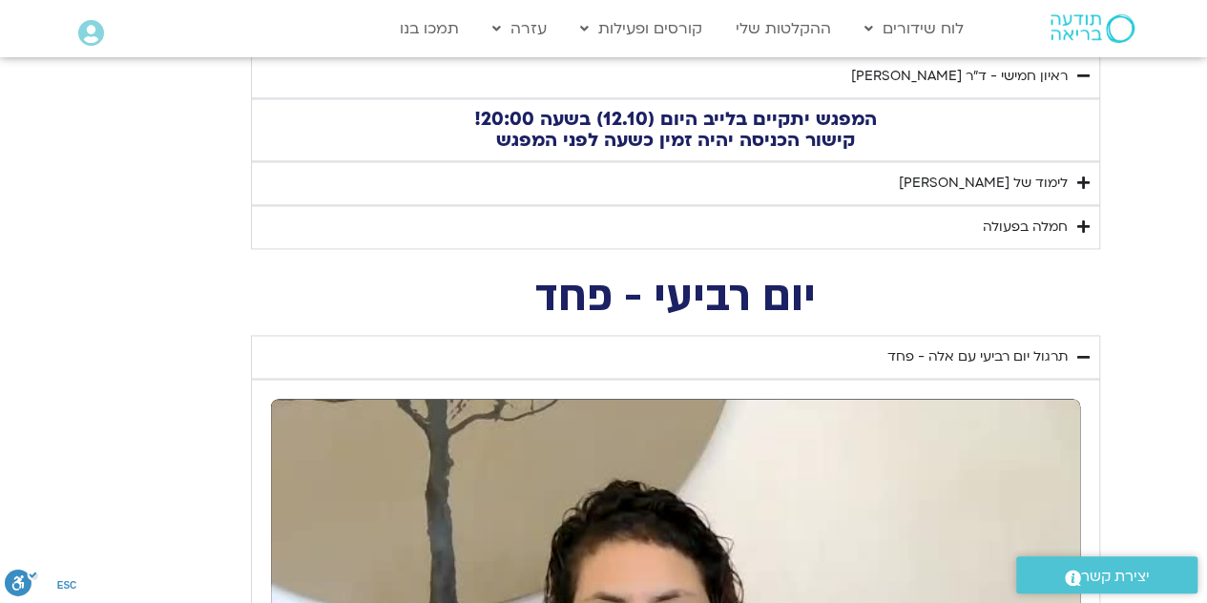
type input "1030.545166"
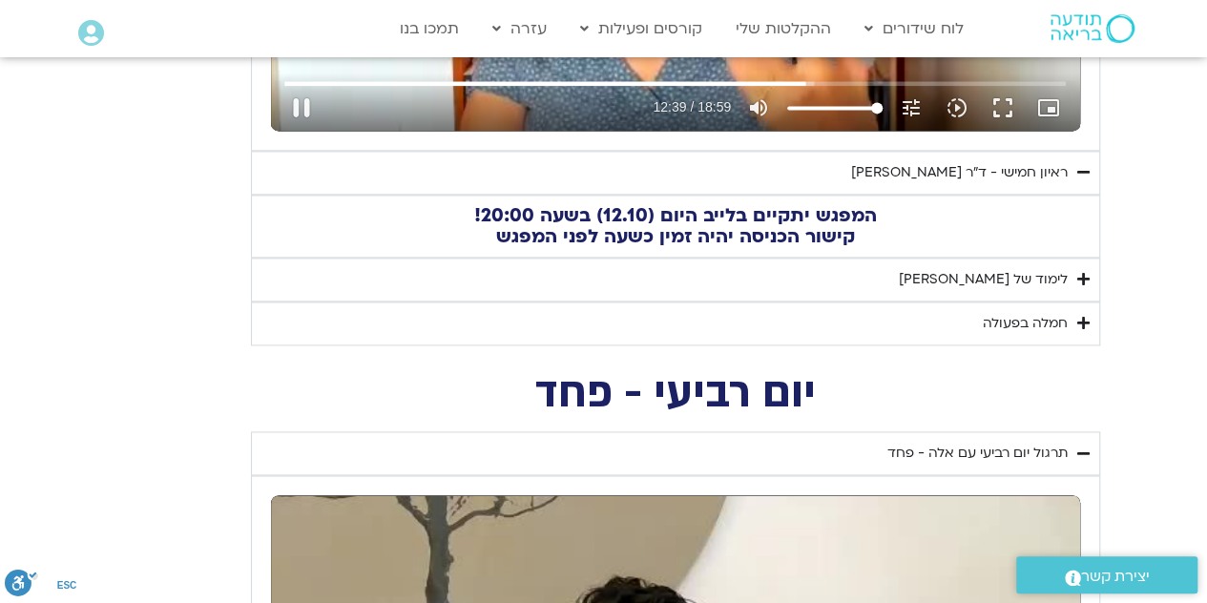
scroll to position [1273, 0]
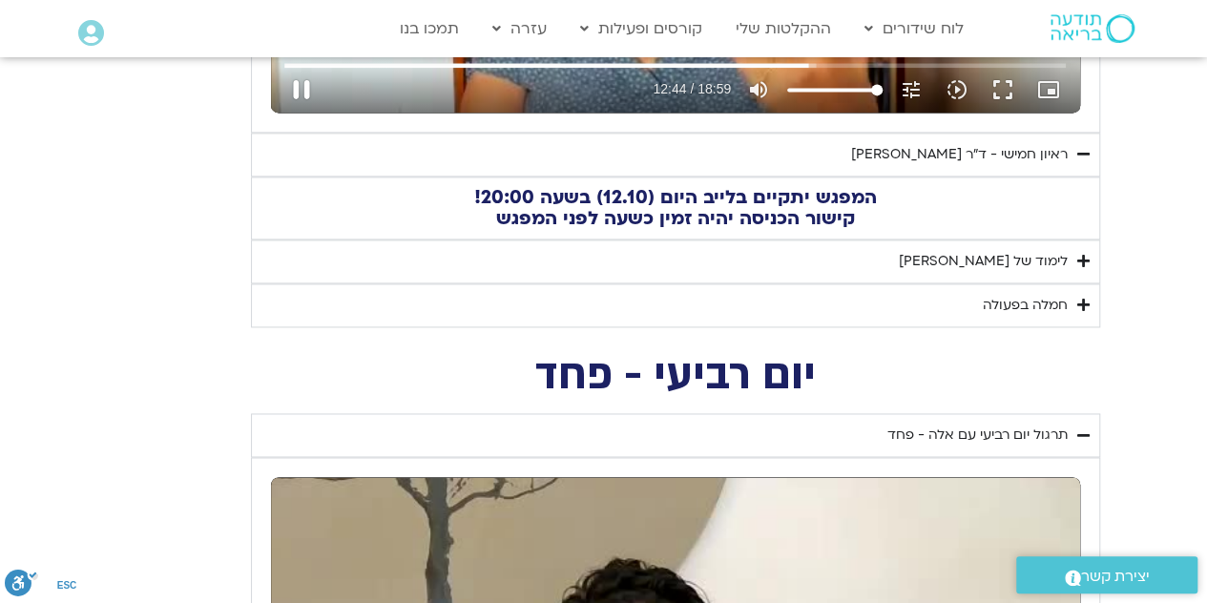
click at [301, 88] on button "pause" at bounding box center [302, 90] width 46 height 46
type input "764.437199"
click at [1037, 258] on div "לימוד של טארה" at bounding box center [983, 261] width 169 height 23
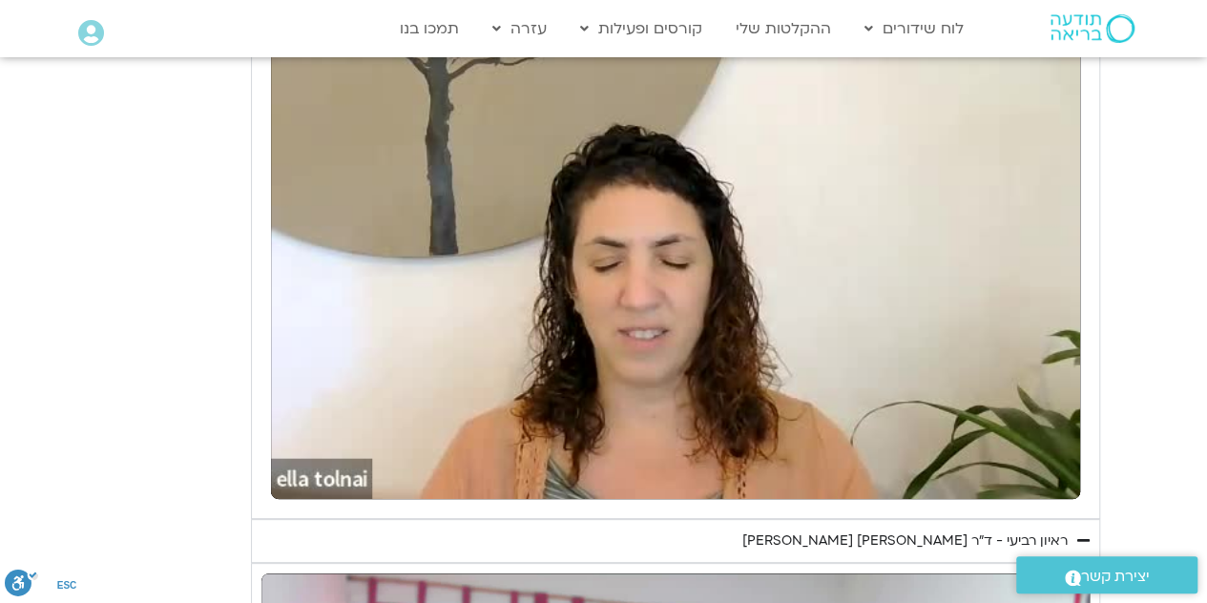
scroll to position [3638, 0]
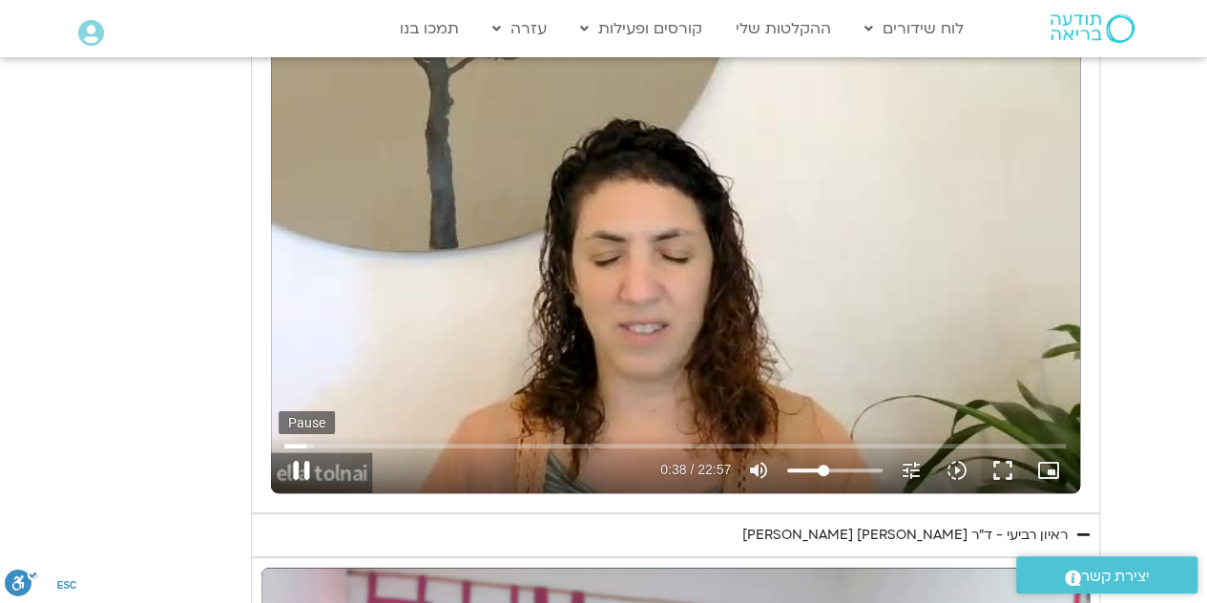
click at [305, 447] on button "pause" at bounding box center [302, 470] width 46 height 46
type input "38.6718"
